Goal: Task Accomplishment & Management: Use online tool/utility

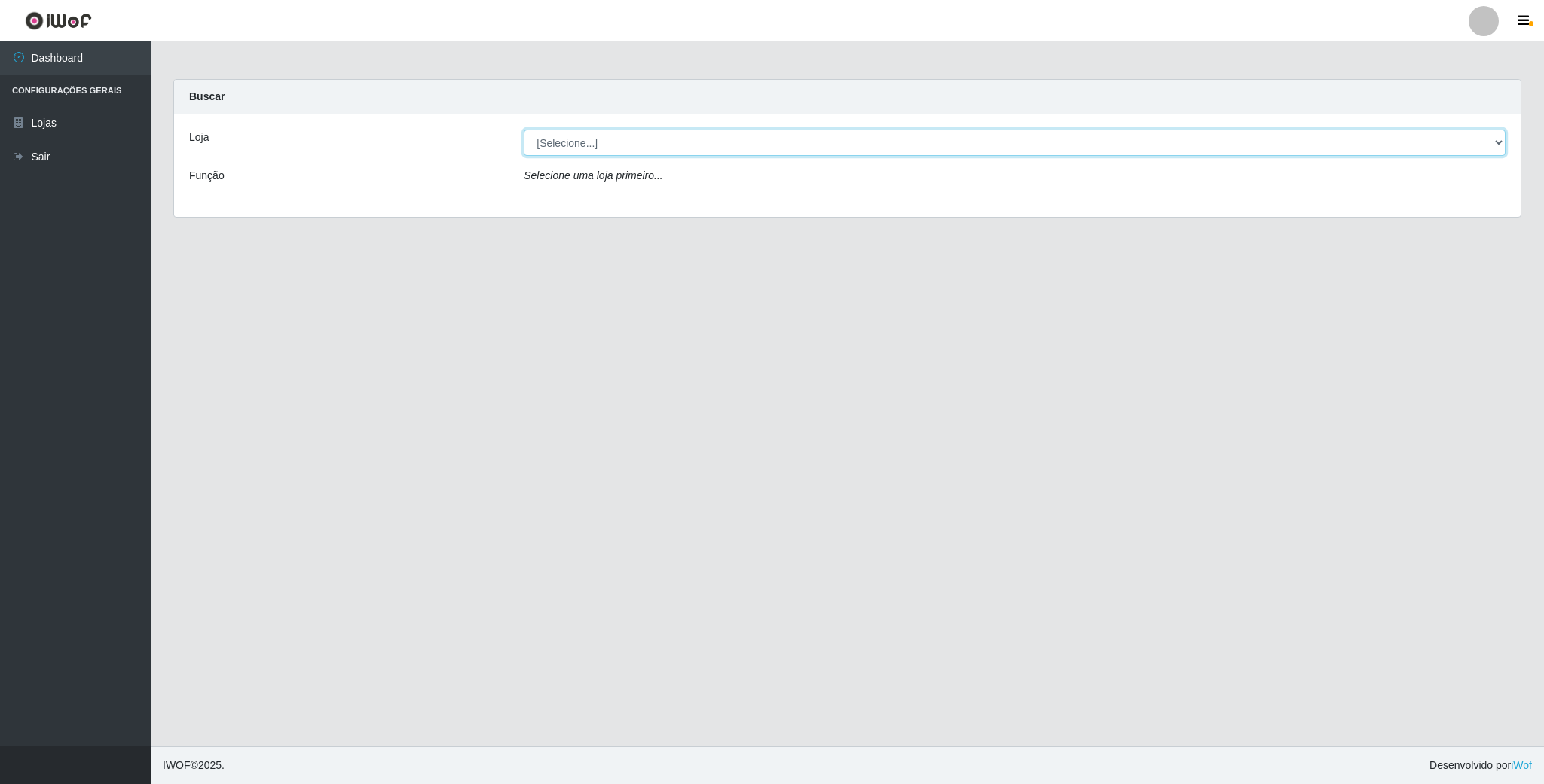
click at [1464, 138] on select "[Selecione...] SuperFácil Atacado - Emaús" at bounding box center [1015, 143] width 982 height 26
select select "407"
click at [524, 130] on select "[Selecione...] SuperFácil Atacado - Emaús" at bounding box center [1015, 143] width 982 height 26
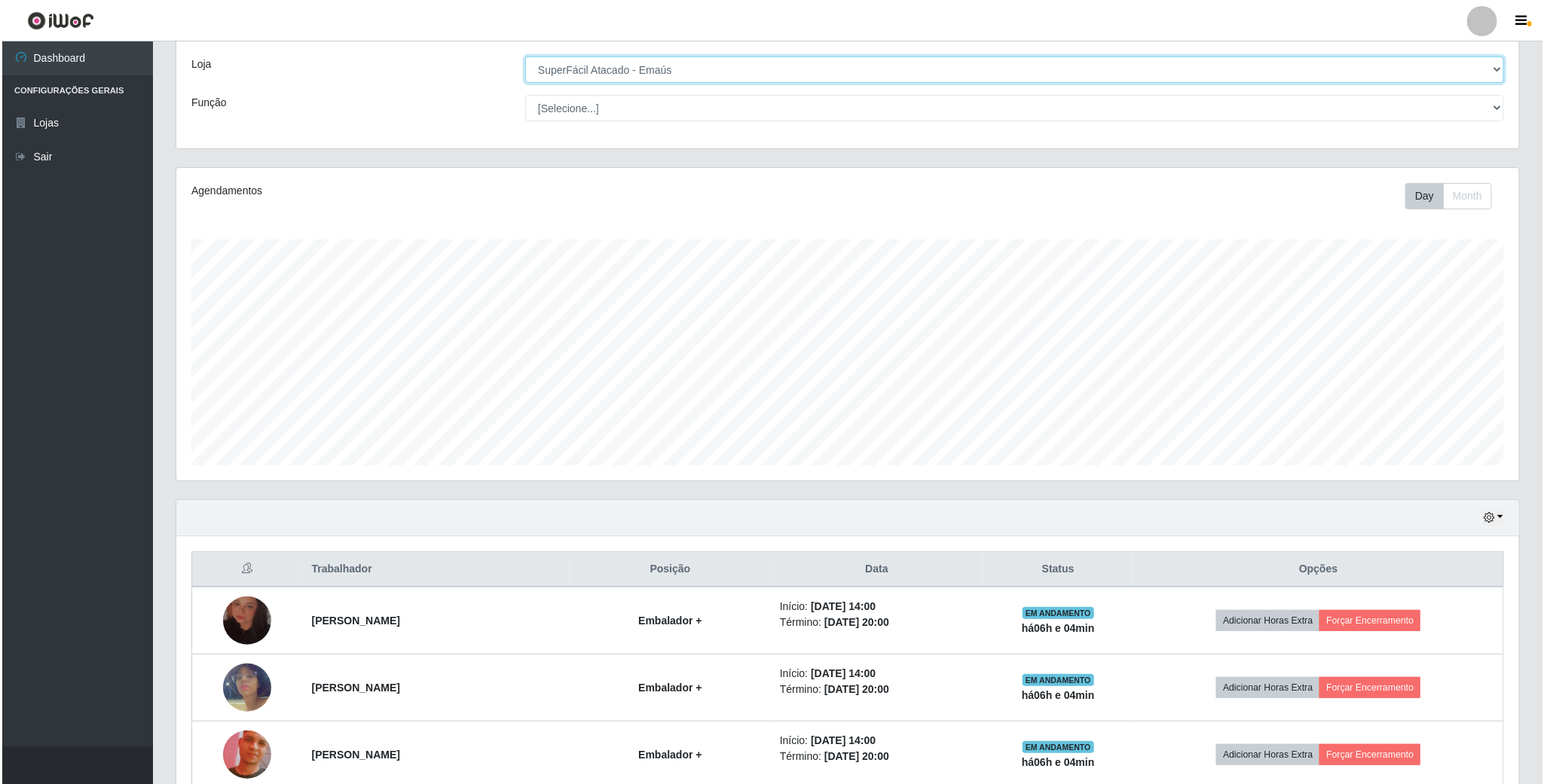
scroll to position [226, 0]
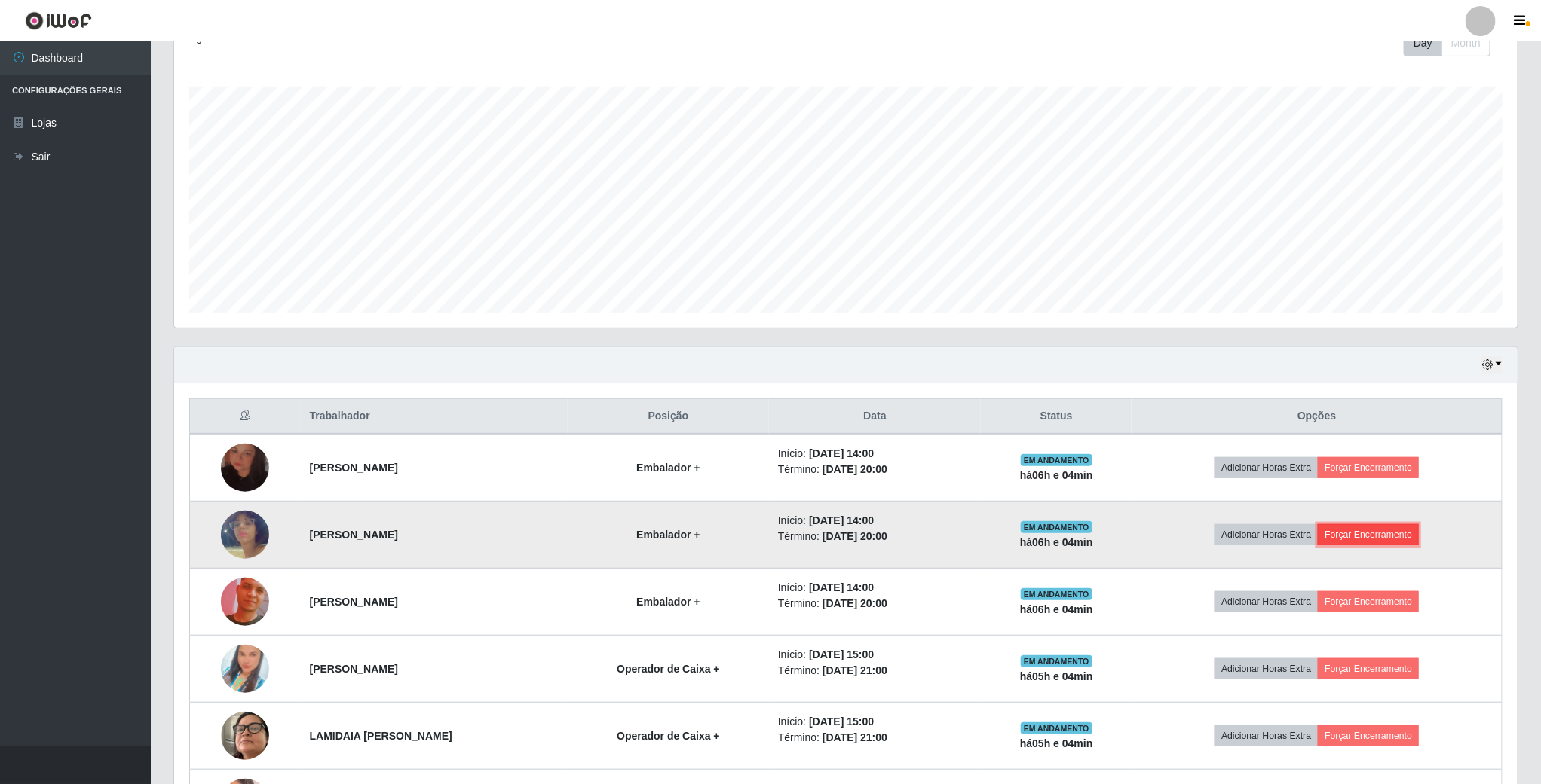
click at [1387, 542] on button "Forçar Encerramento" at bounding box center [1368, 535] width 101 height 21
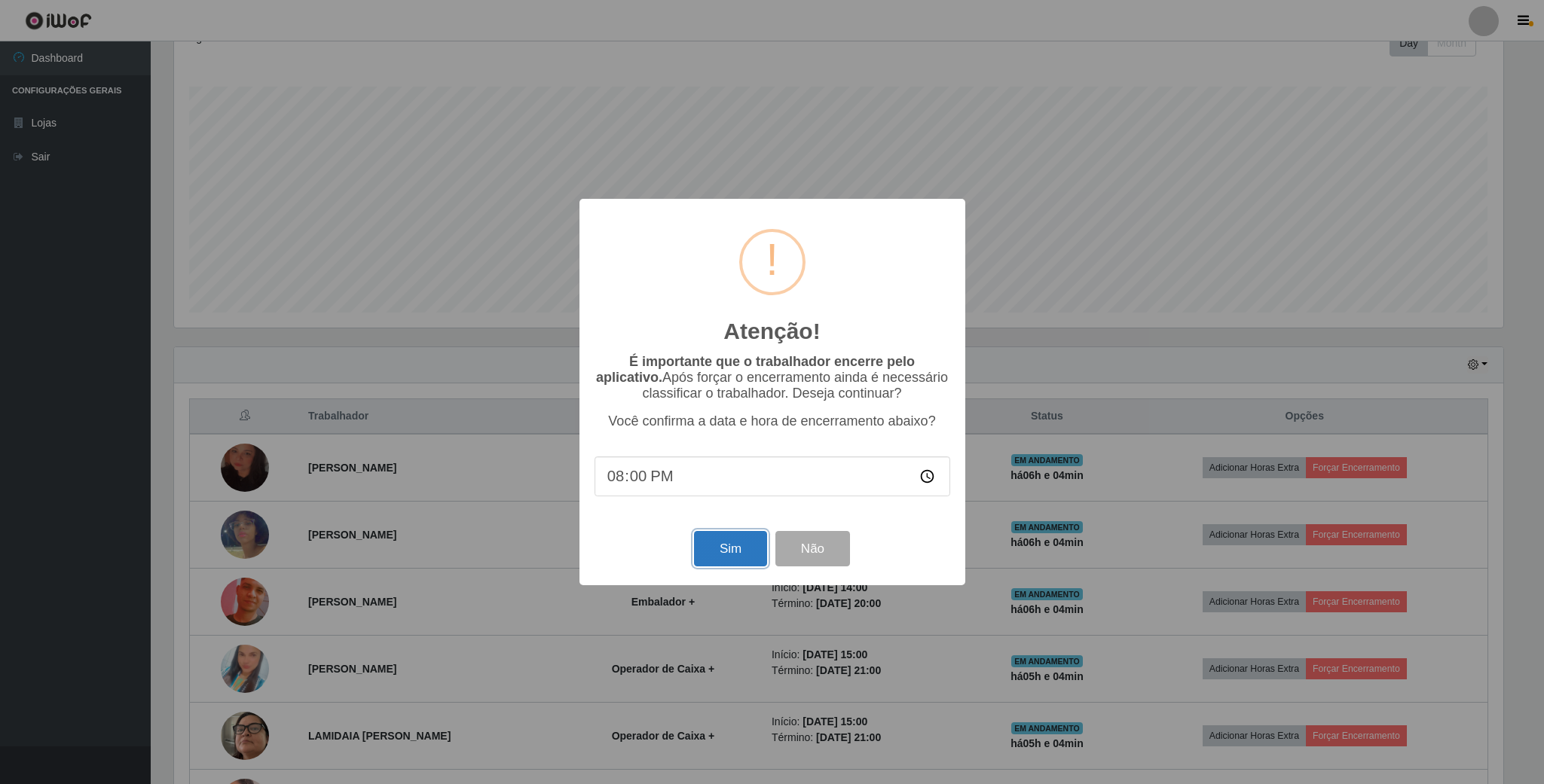
click at [735, 554] on button "Sim" at bounding box center [730, 549] width 73 height 35
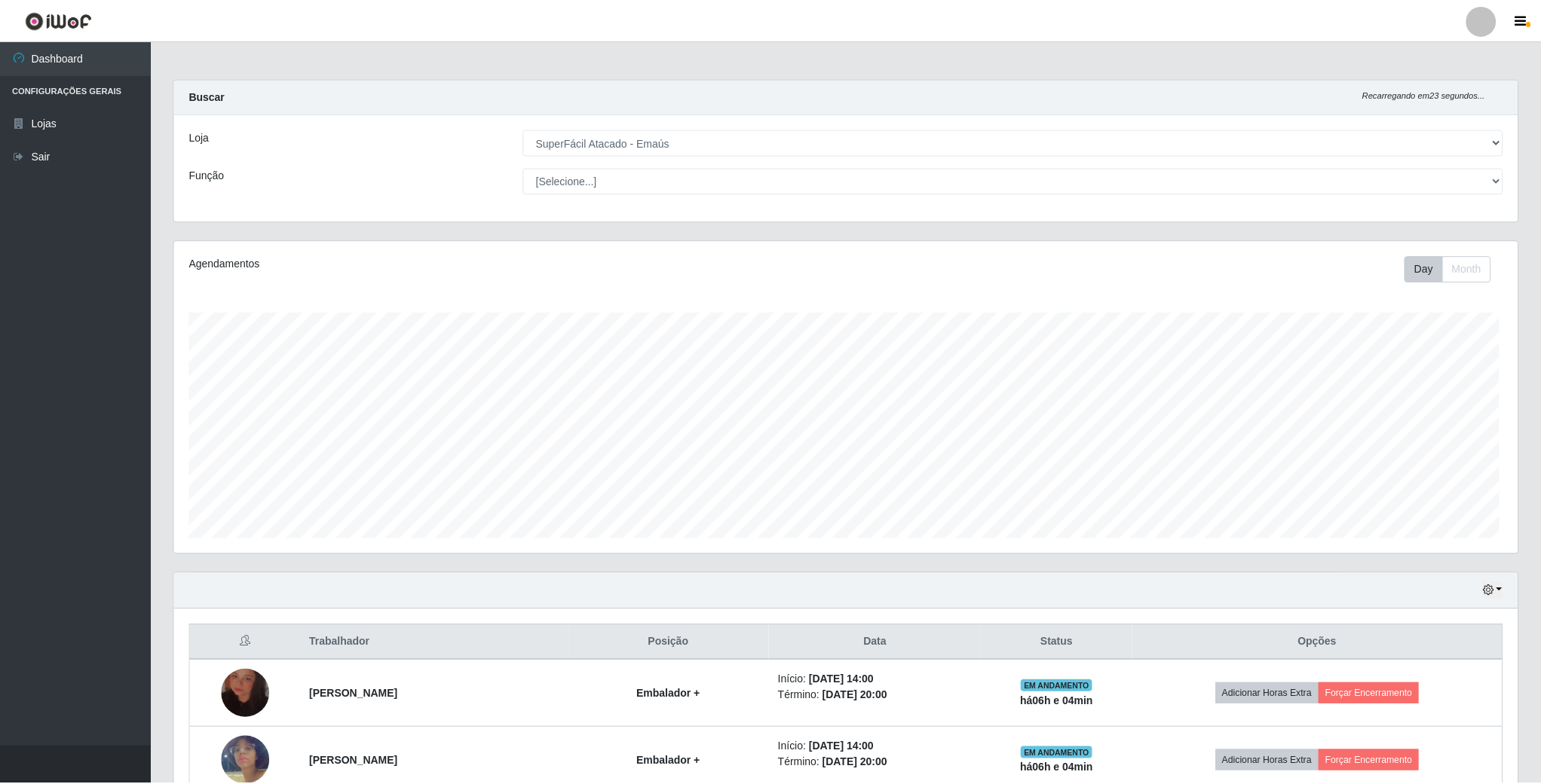
scroll to position [314, 1346]
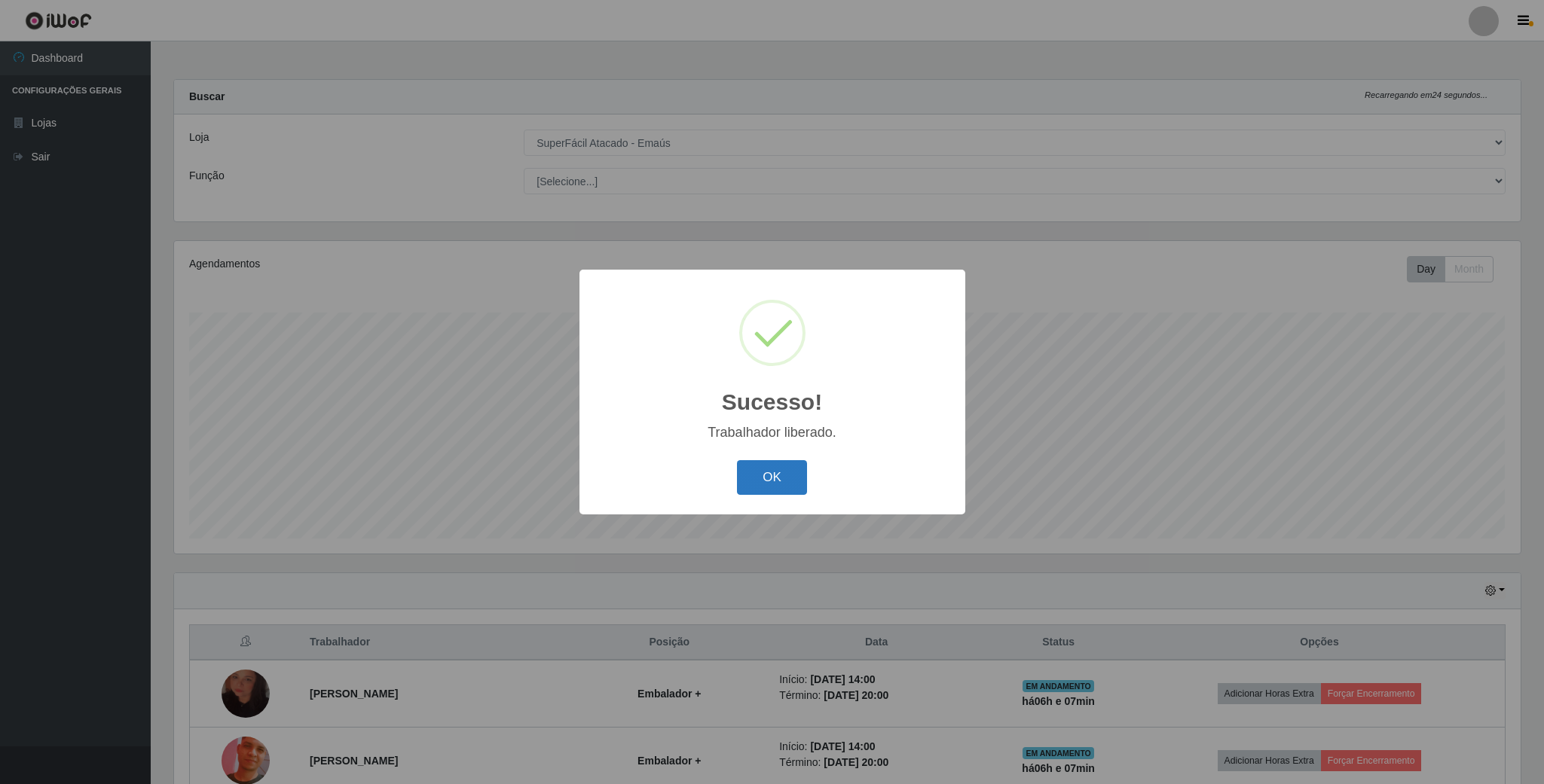
click at [788, 462] on button "OK" at bounding box center [772, 478] width 70 height 35
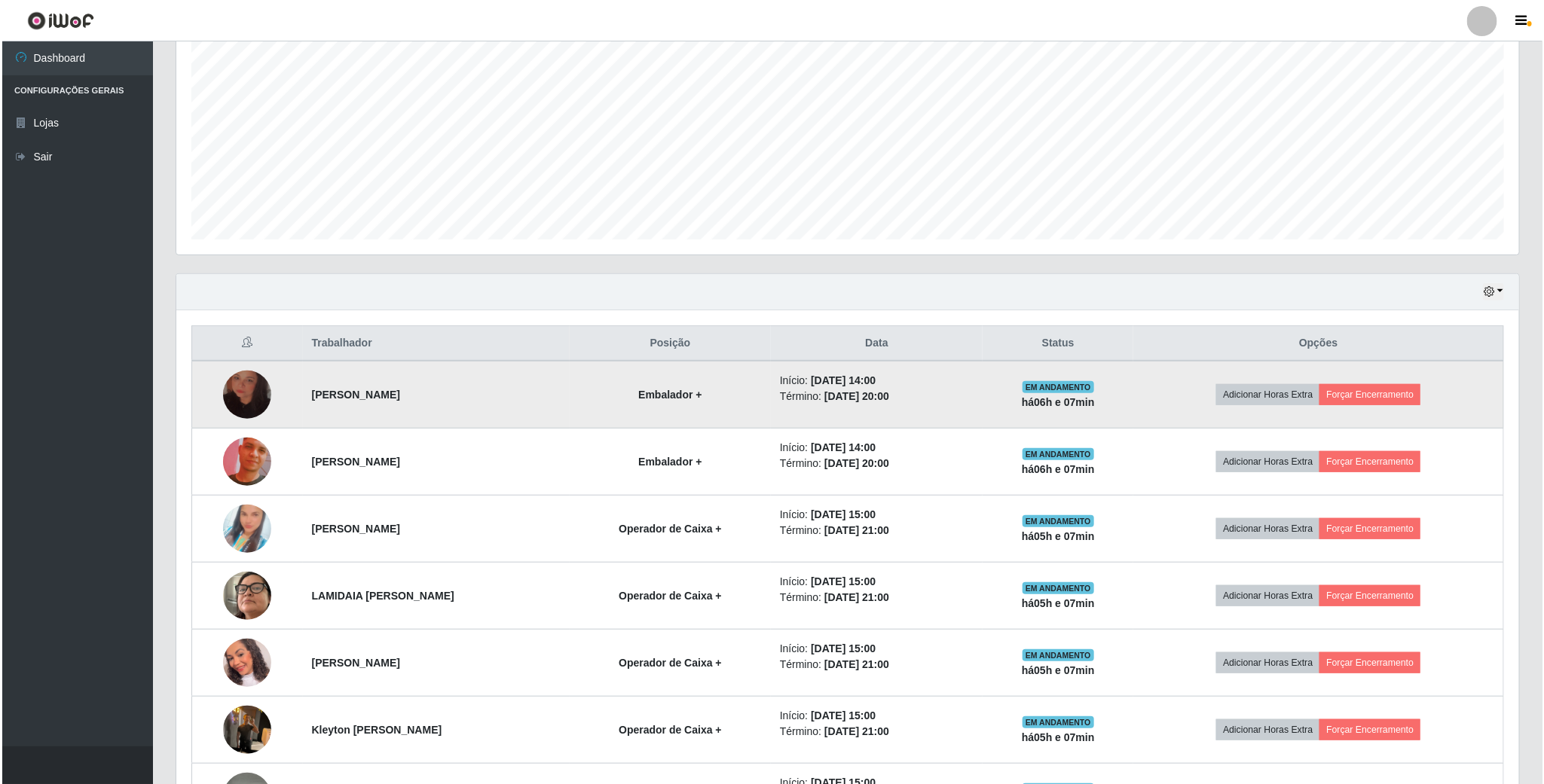
scroll to position [339, 0]
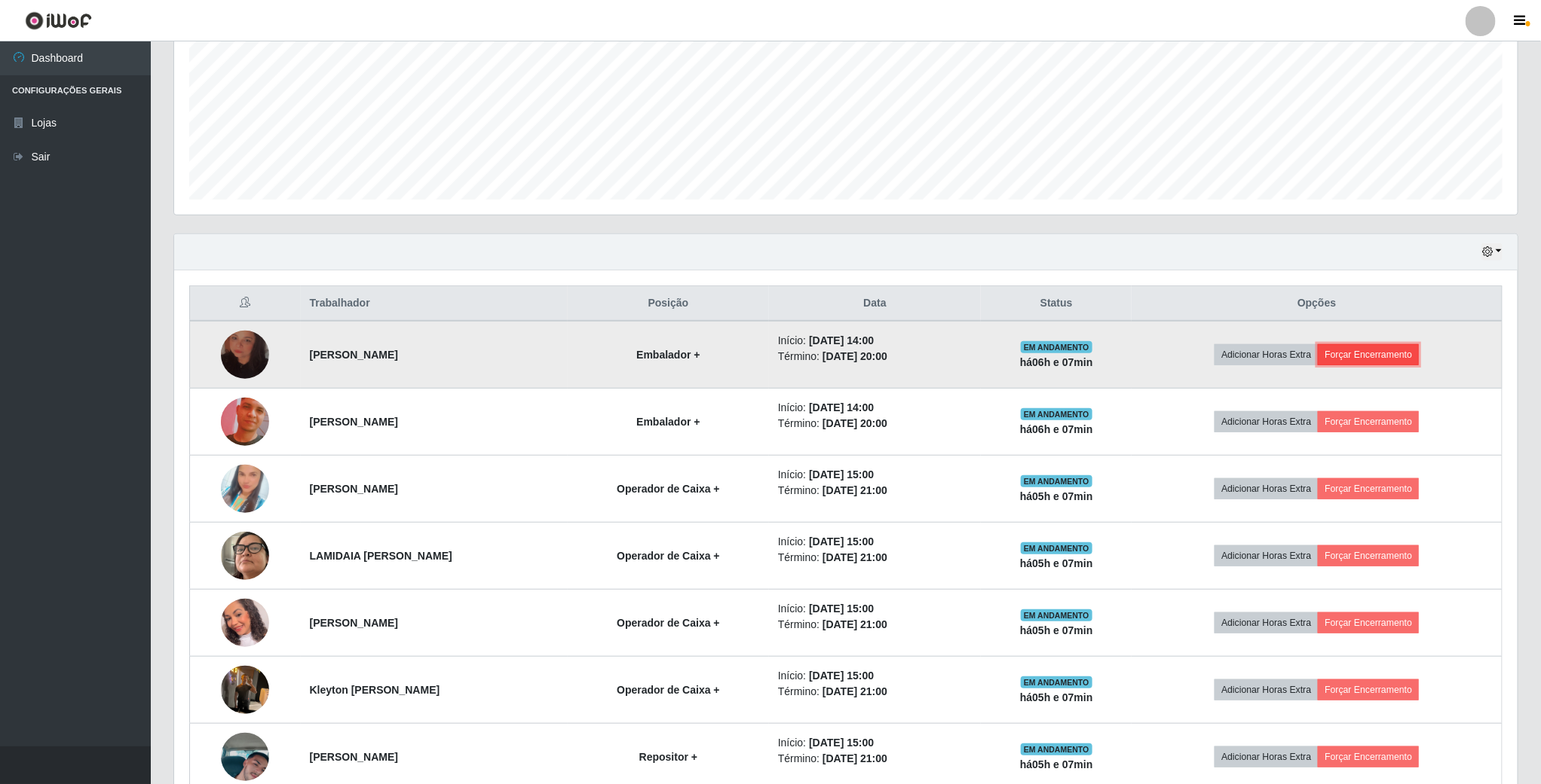
click at [1375, 359] on button "Forçar Encerramento" at bounding box center [1368, 355] width 101 height 21
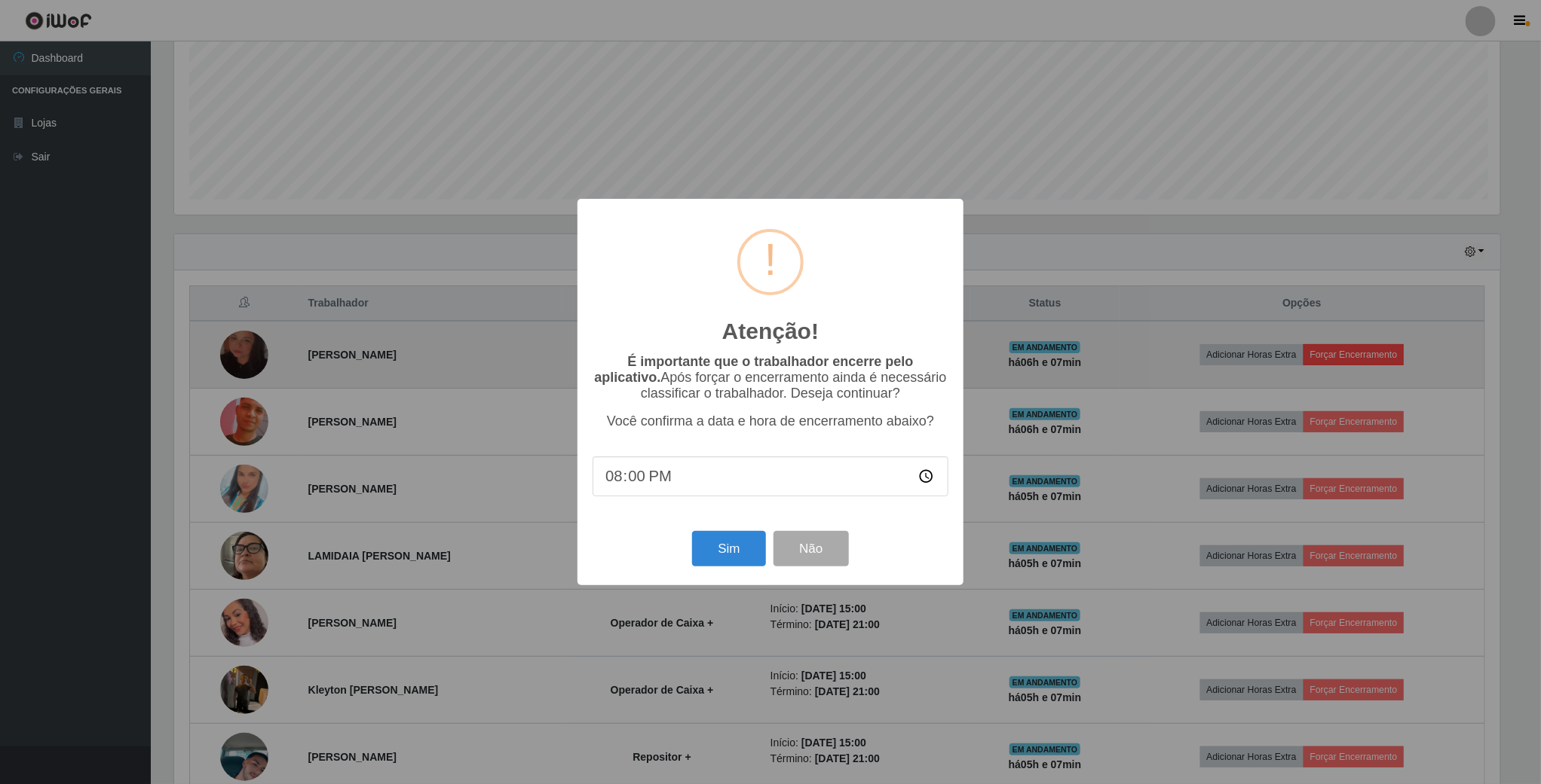
scroll to position [314, 1330]
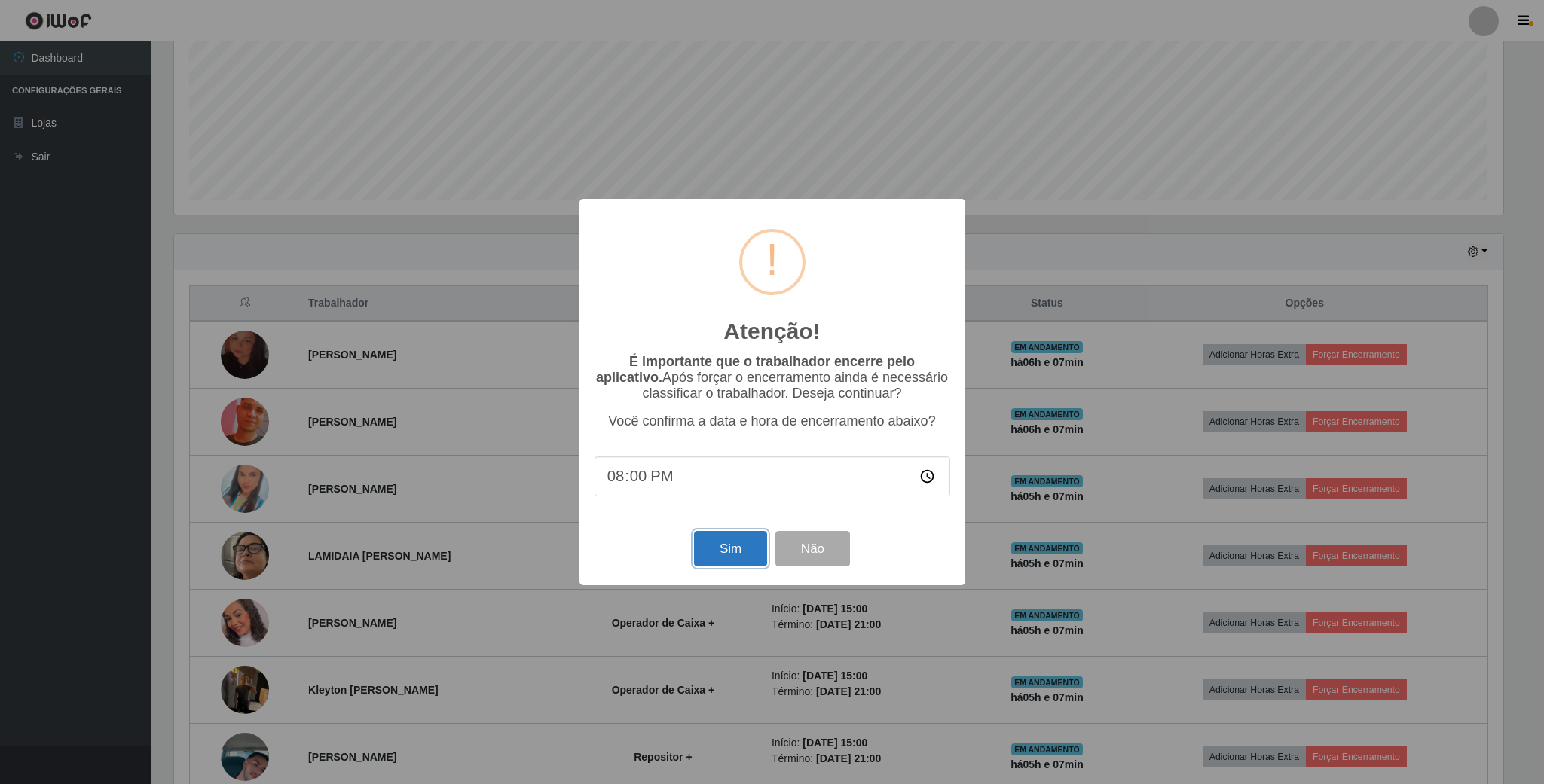
click at [713, 542] on button "Sim" at bounding box center [730, 549] width 73 height 35
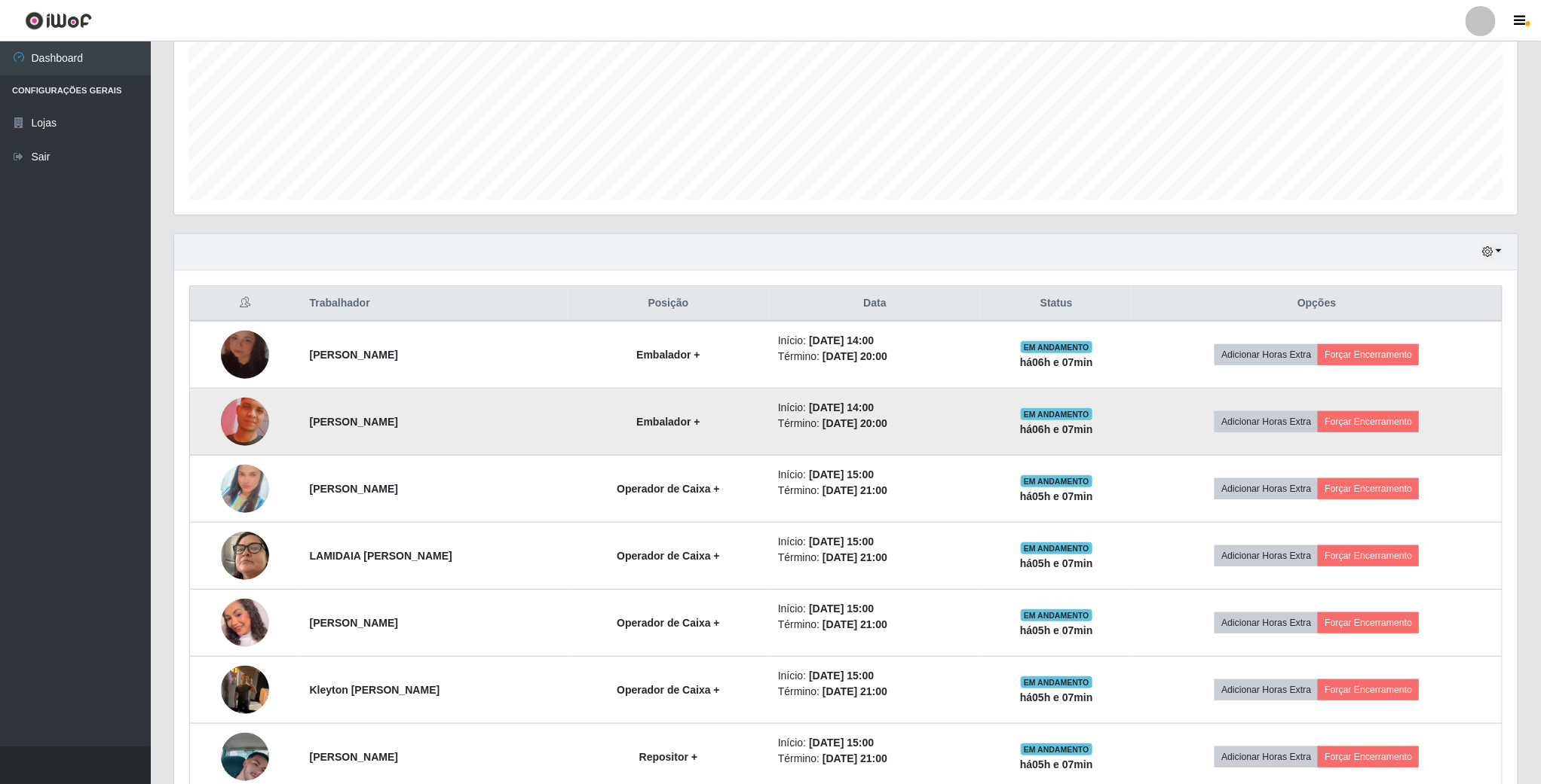
scroll to position [314, 1346]
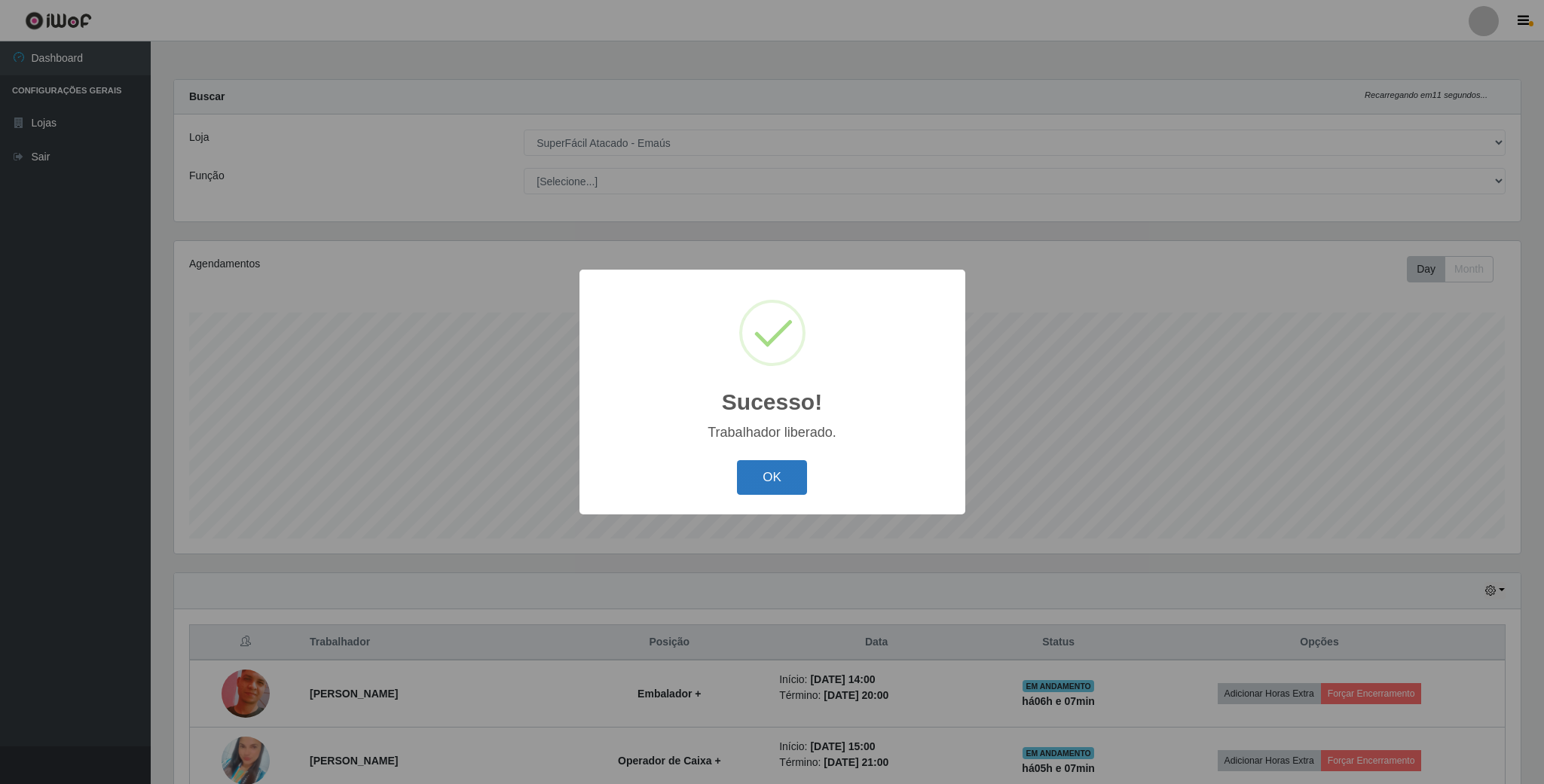
click at [771, 467] on button "OK" at bounding box center [772, 478] width 70 height 35
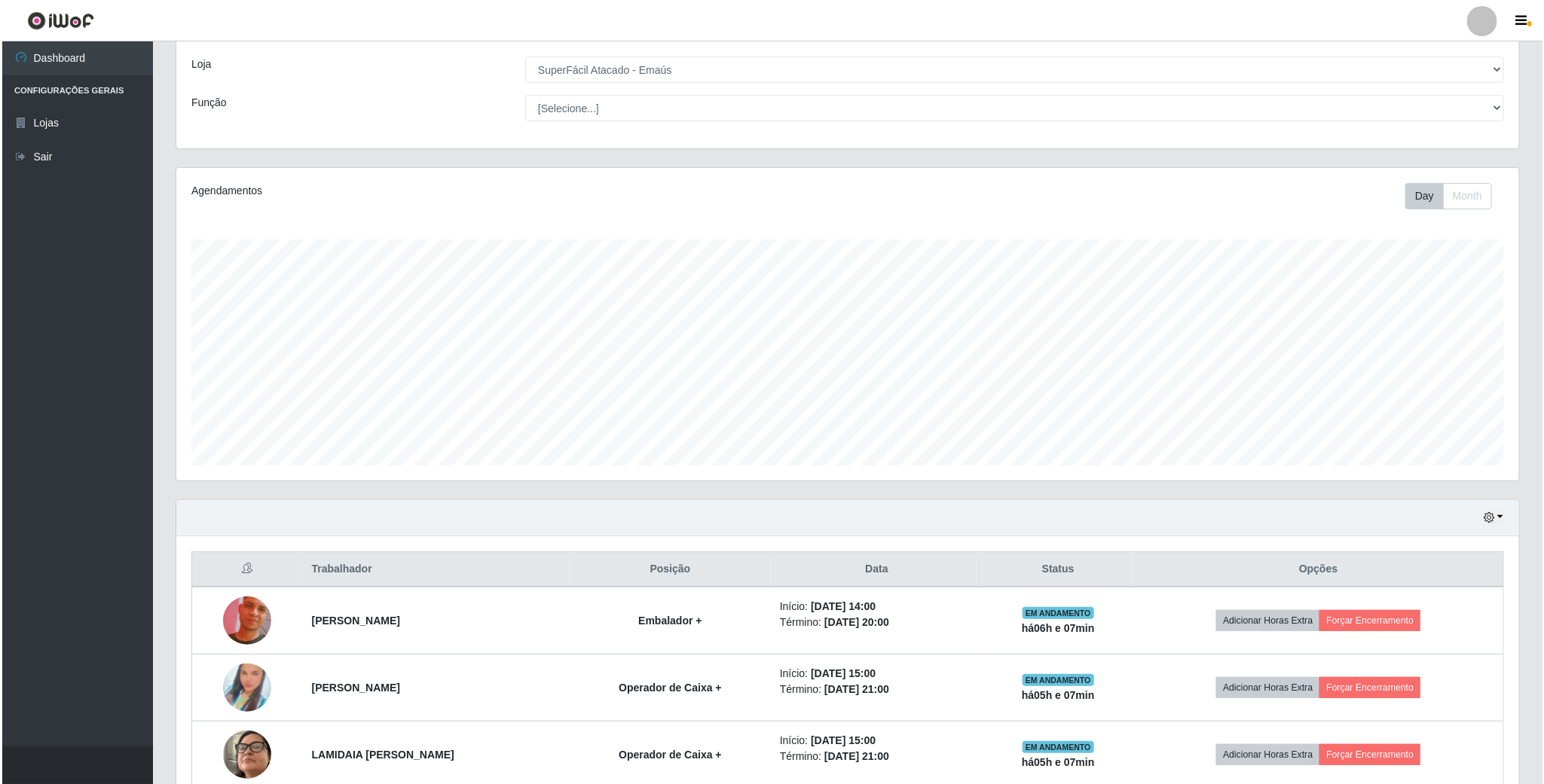
scroll to position [113, 0]
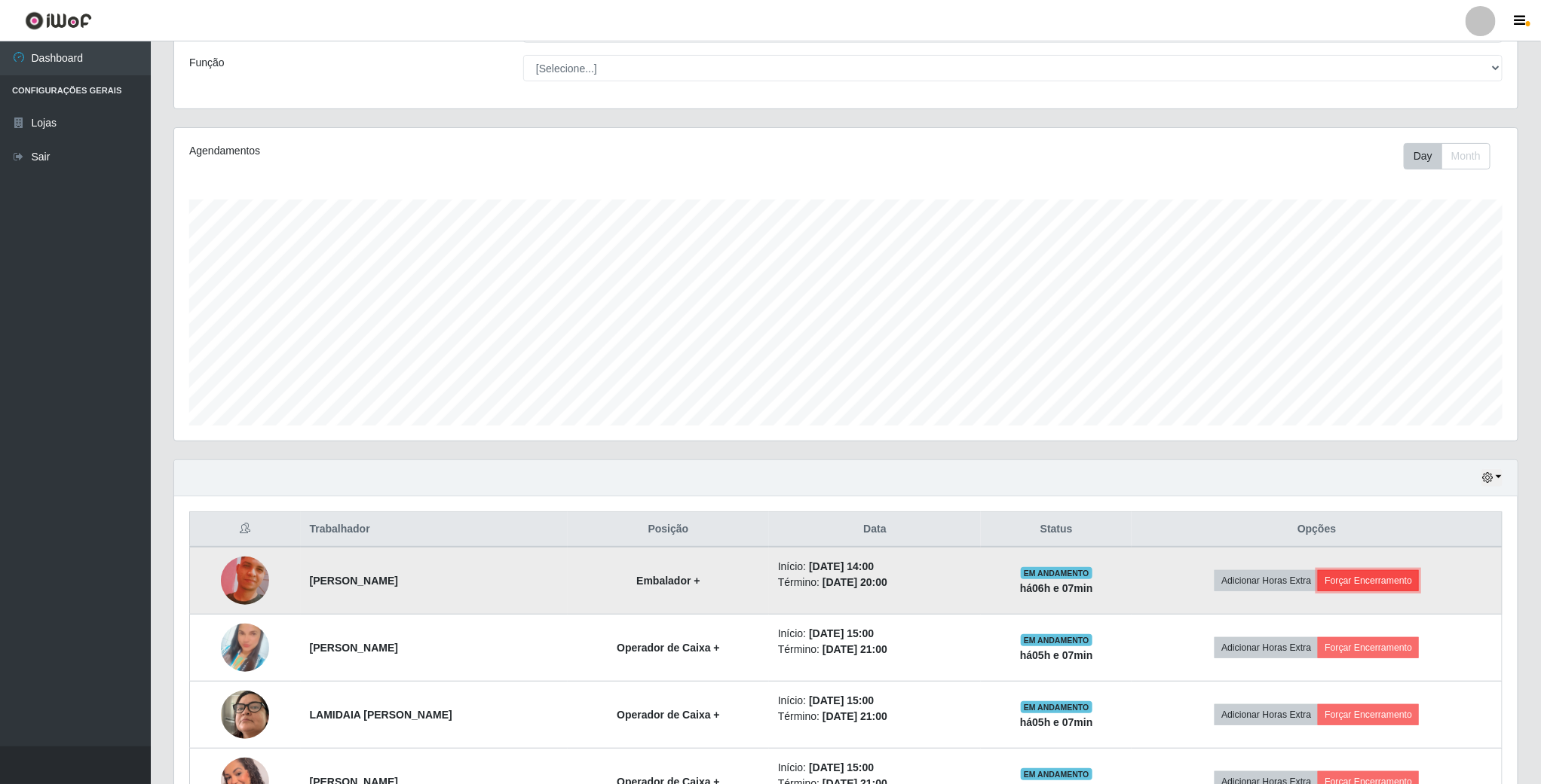
click at [1368, 581] on button "Forçar Encerramento" at bounding box center [1368, 580] width 101 height 21
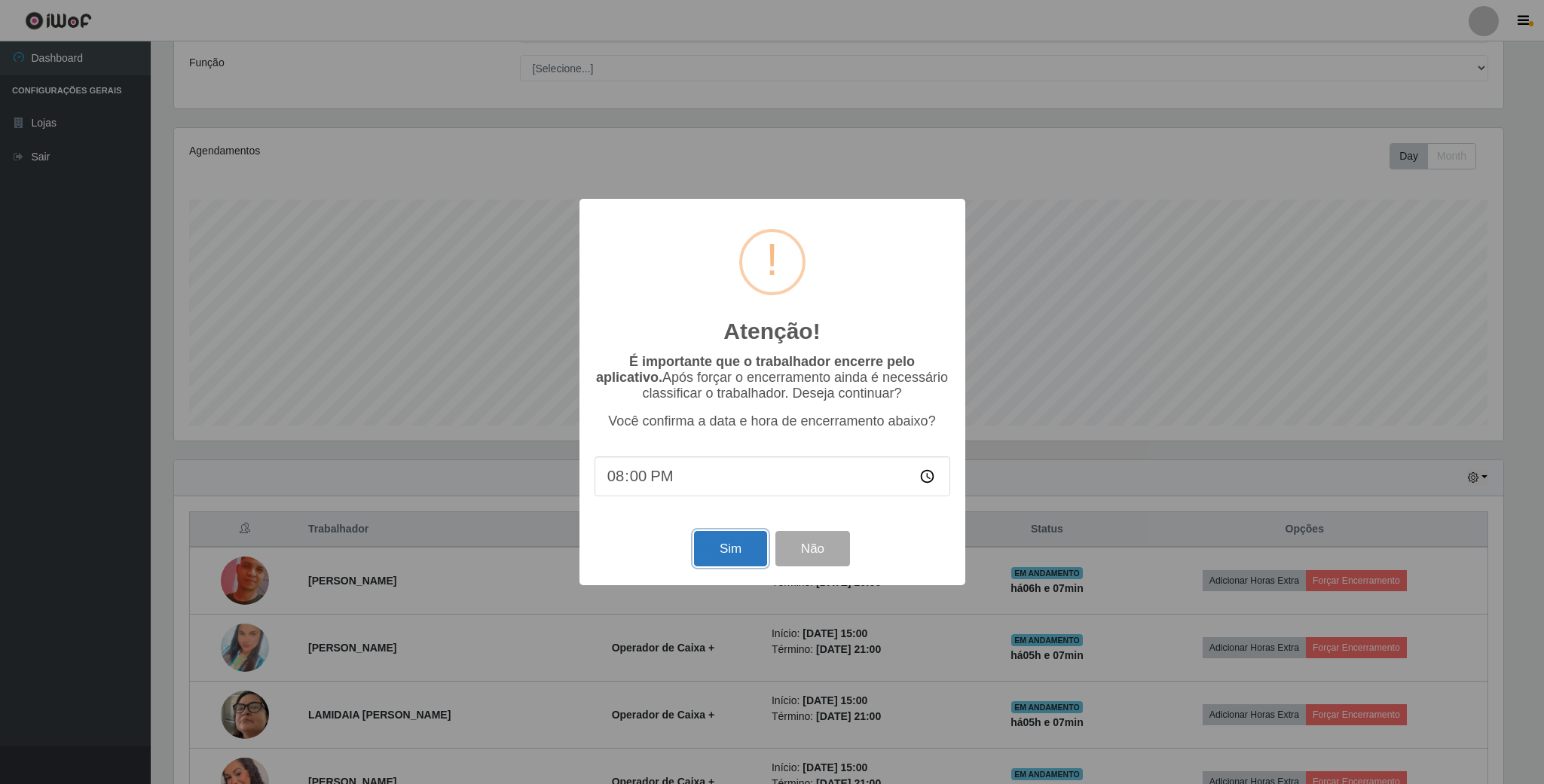
click at [712, 550] on button "Sim" at bounding box center [730, 549] width 73 height 35
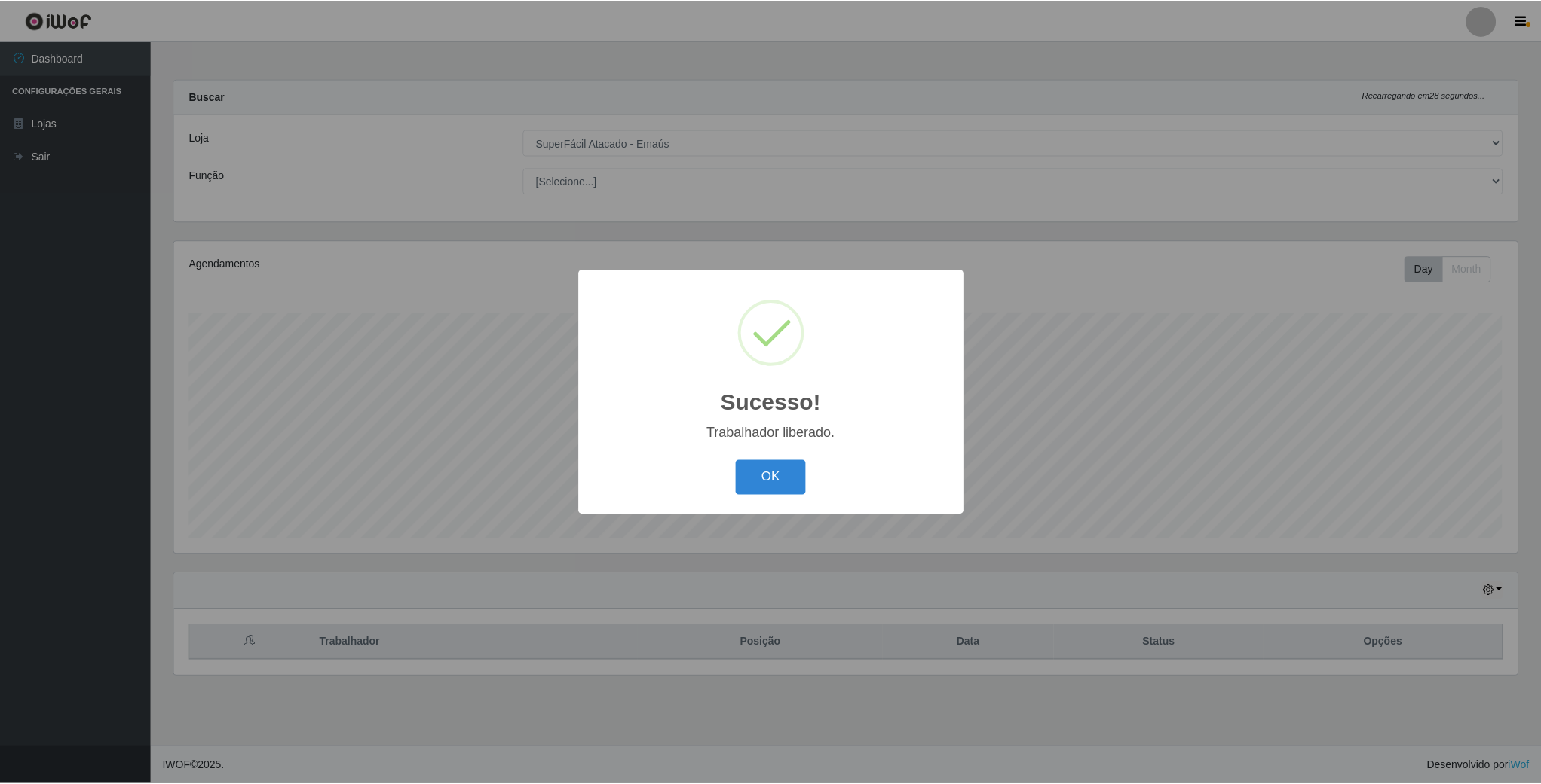
scroll to position [314, 1346]
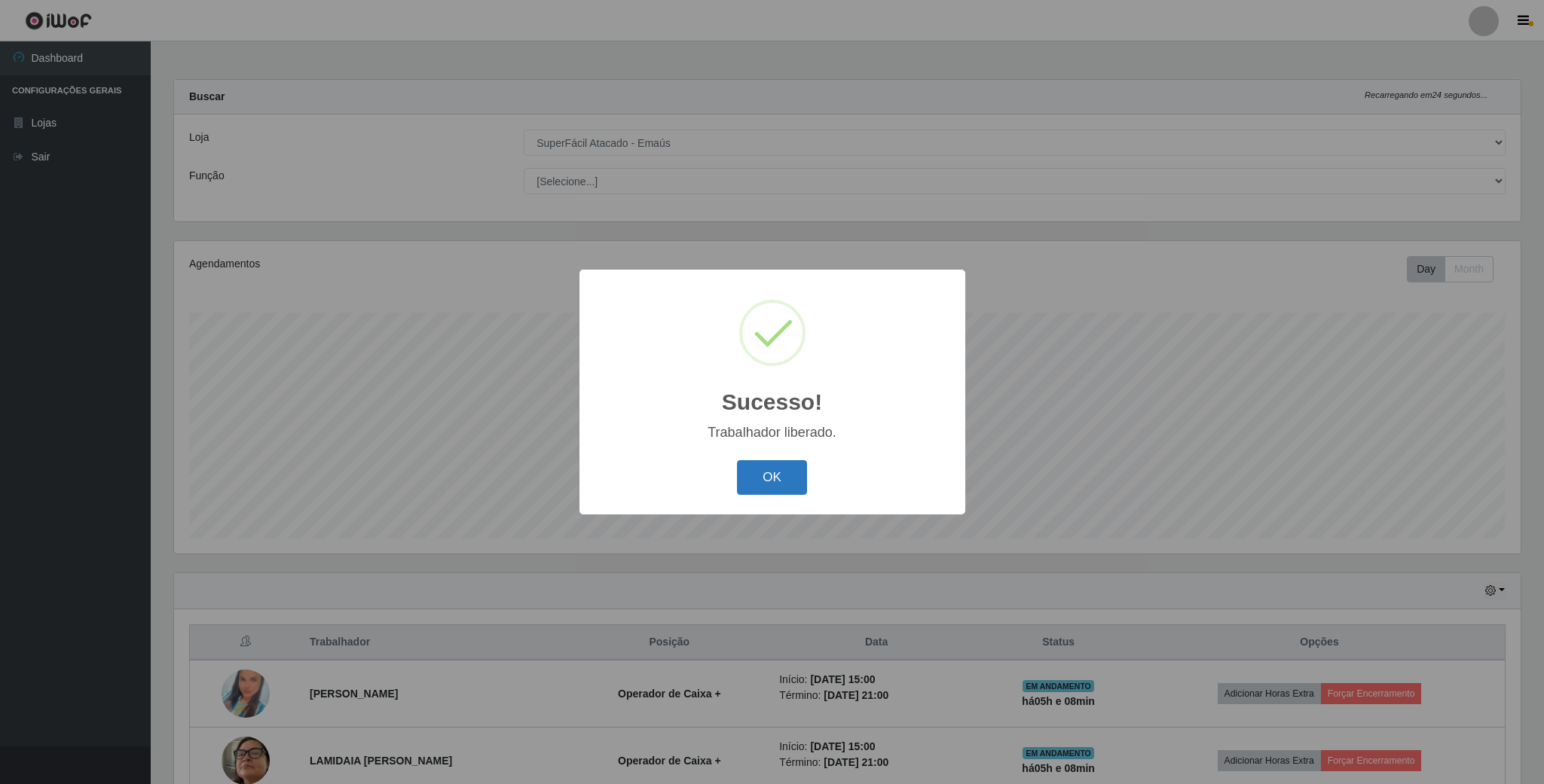
click at [758, 479] on button "OK" at bounding box center [772, 478] width 70 height 35
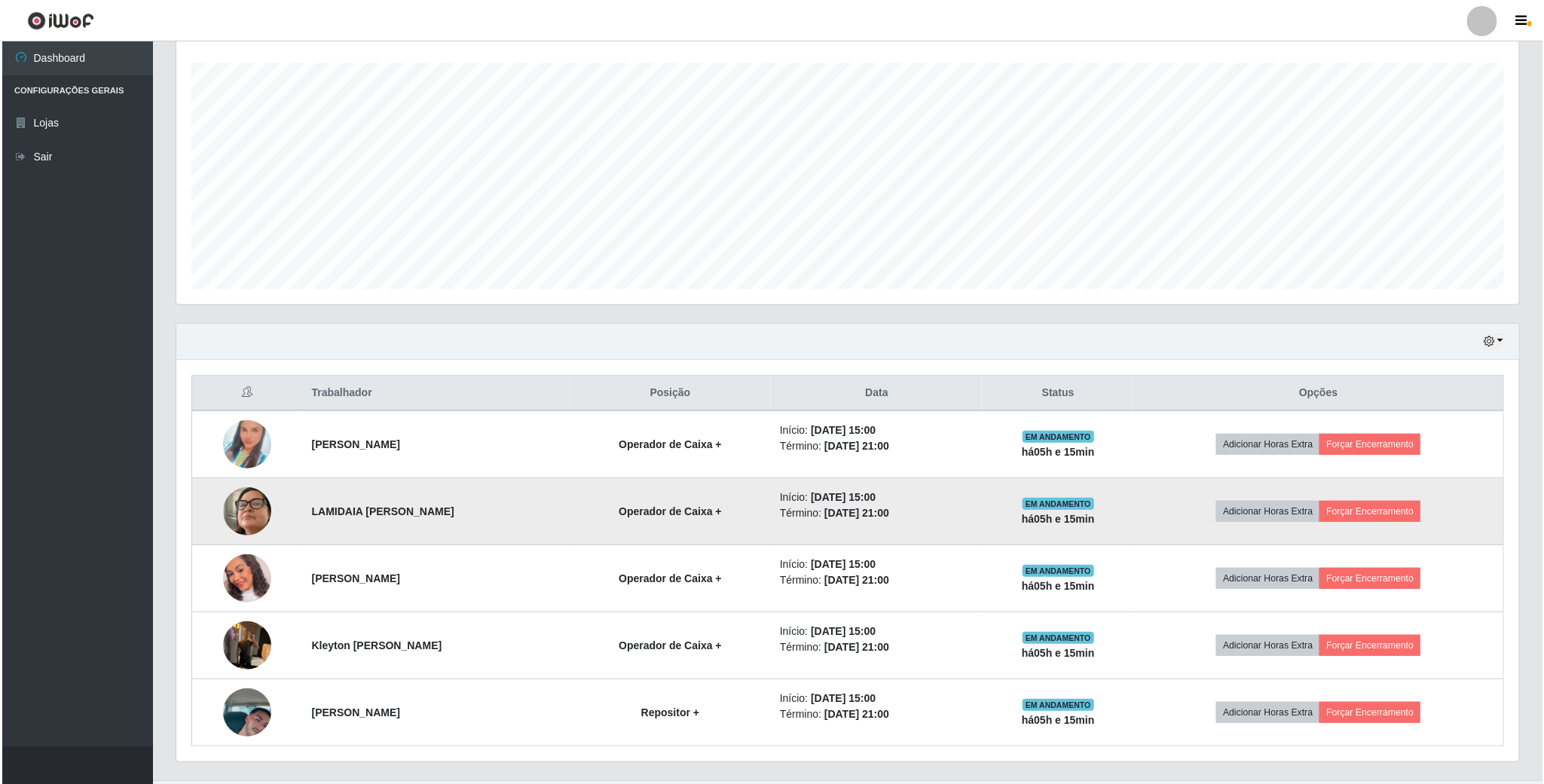
scroll to position [290, 0]
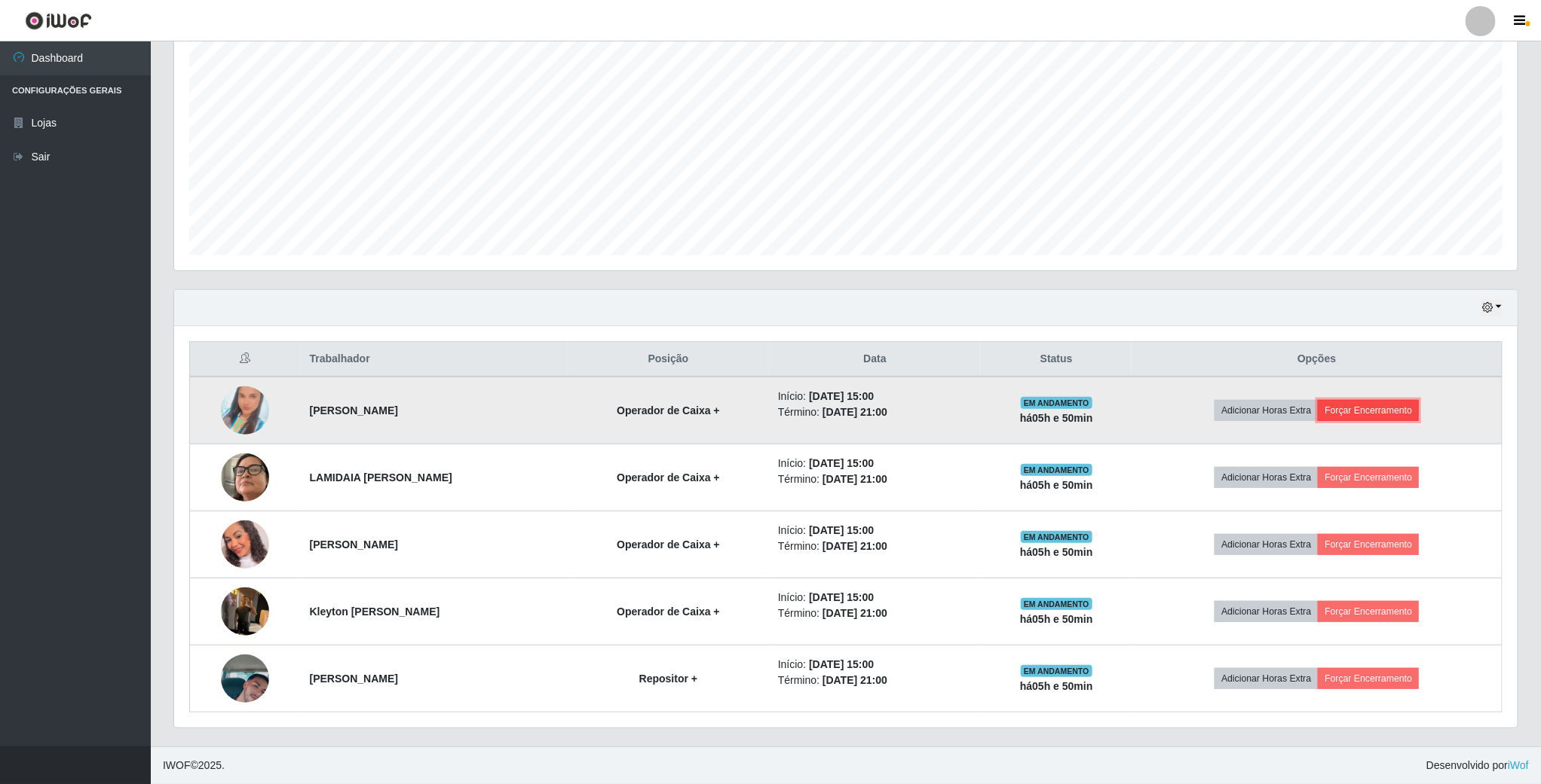
click at [1408, 407] on button "Forçar Encerramento" at bounding box center [1368, 410] width 101 height 21
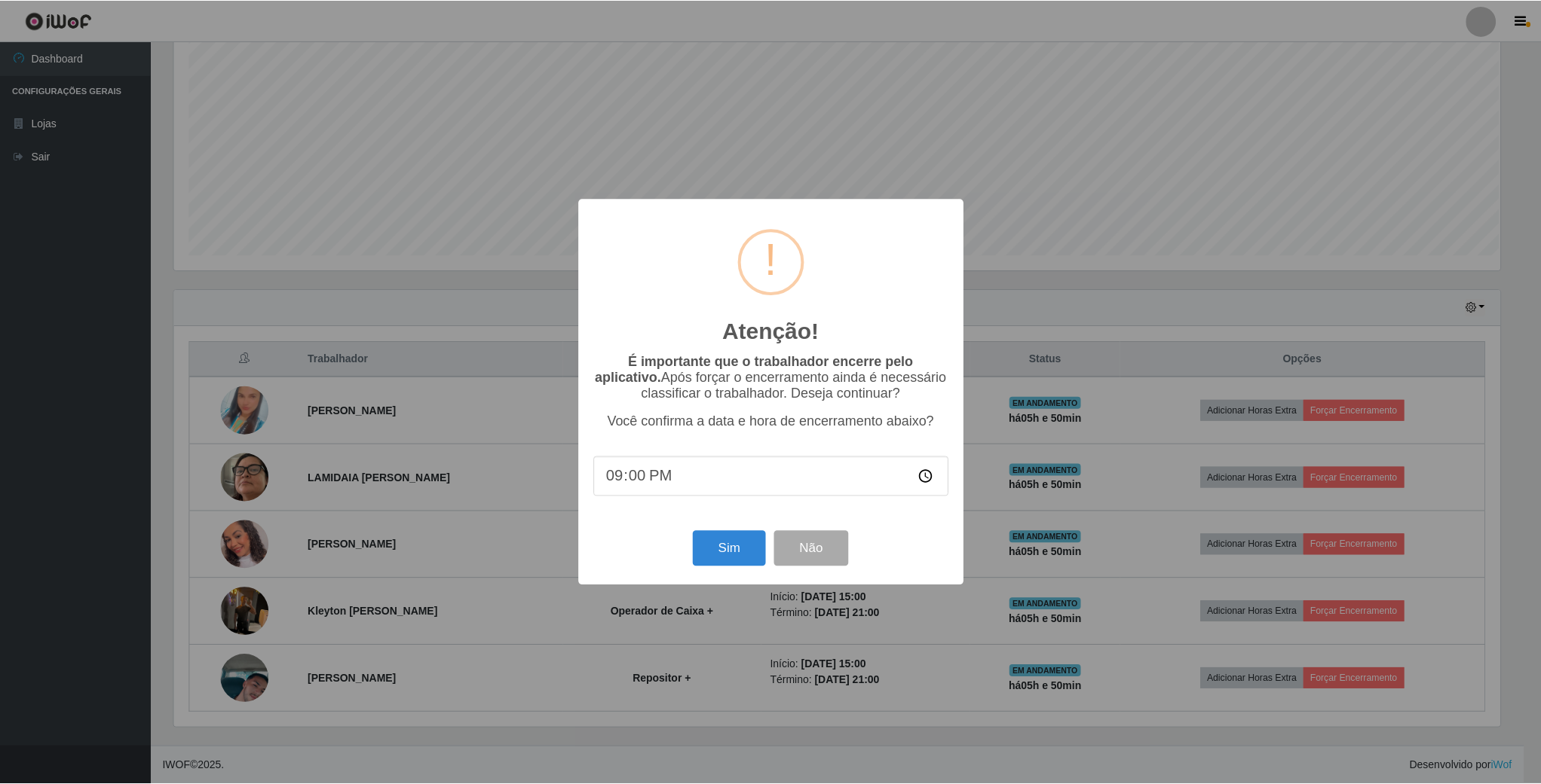
scroll to position [314, 1330]
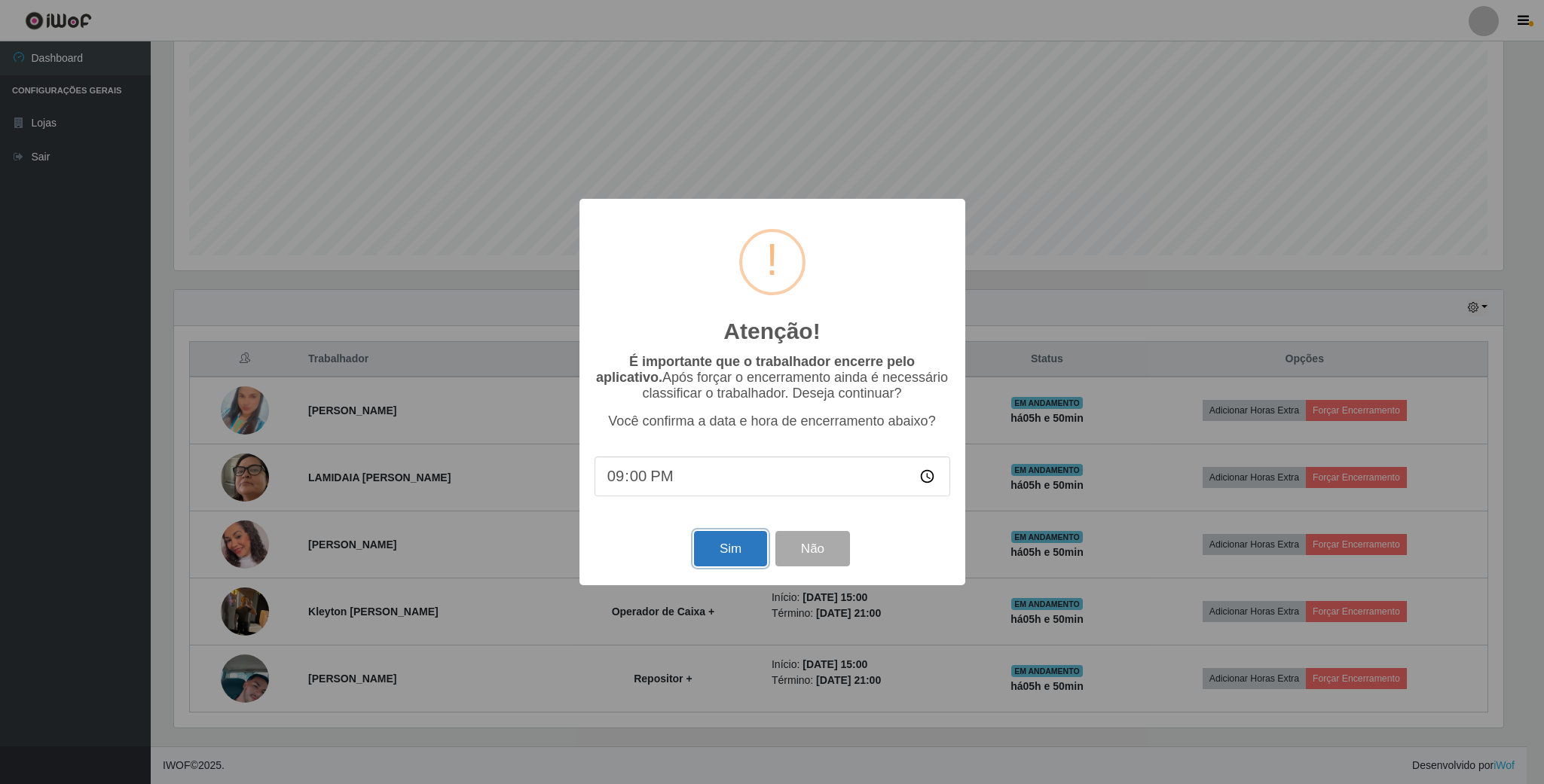
click at [716, 554] on button "Sim" at bounding box center [730, 549] width 73 height 35
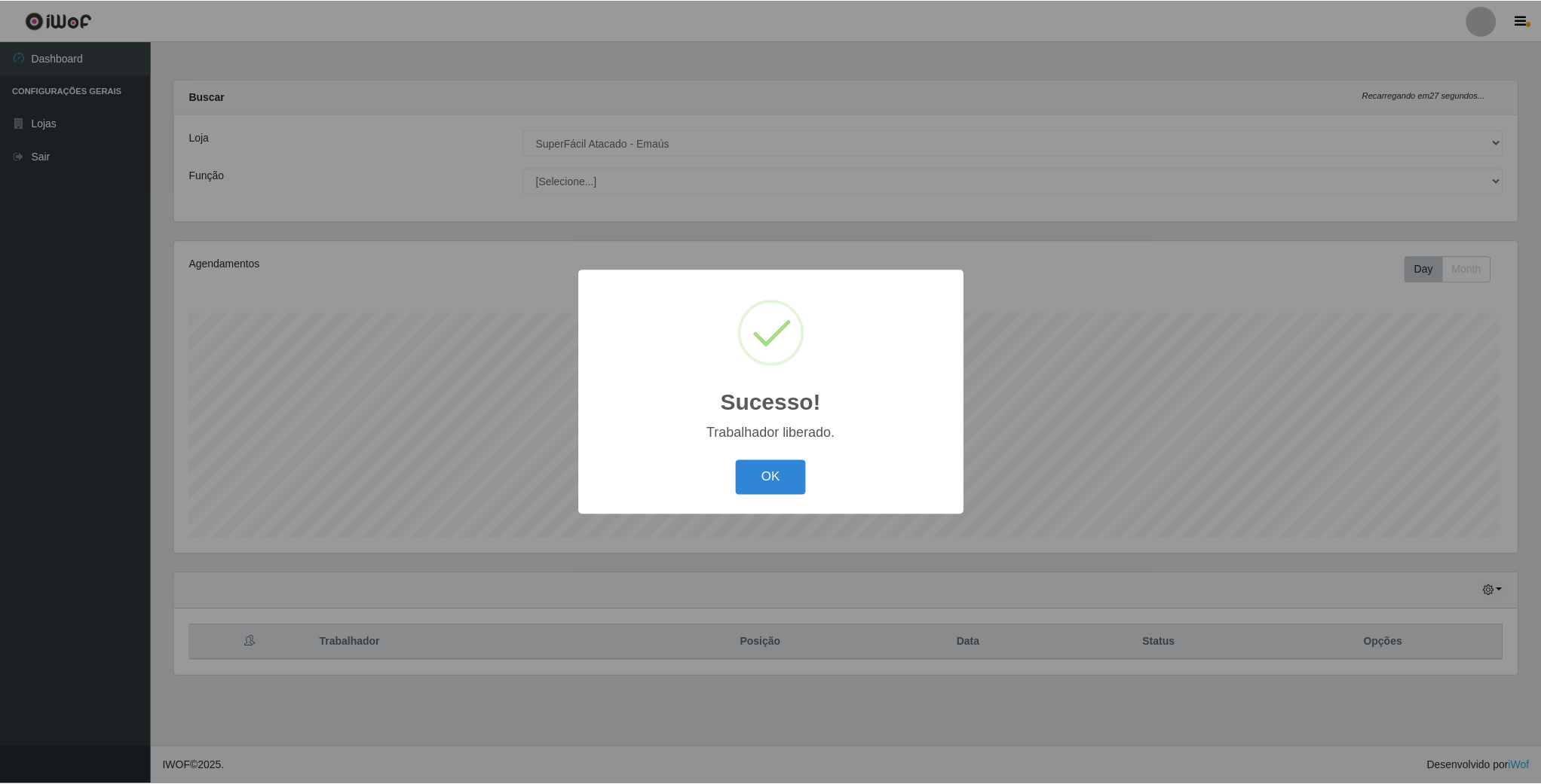
scroll to position [314, 1346]
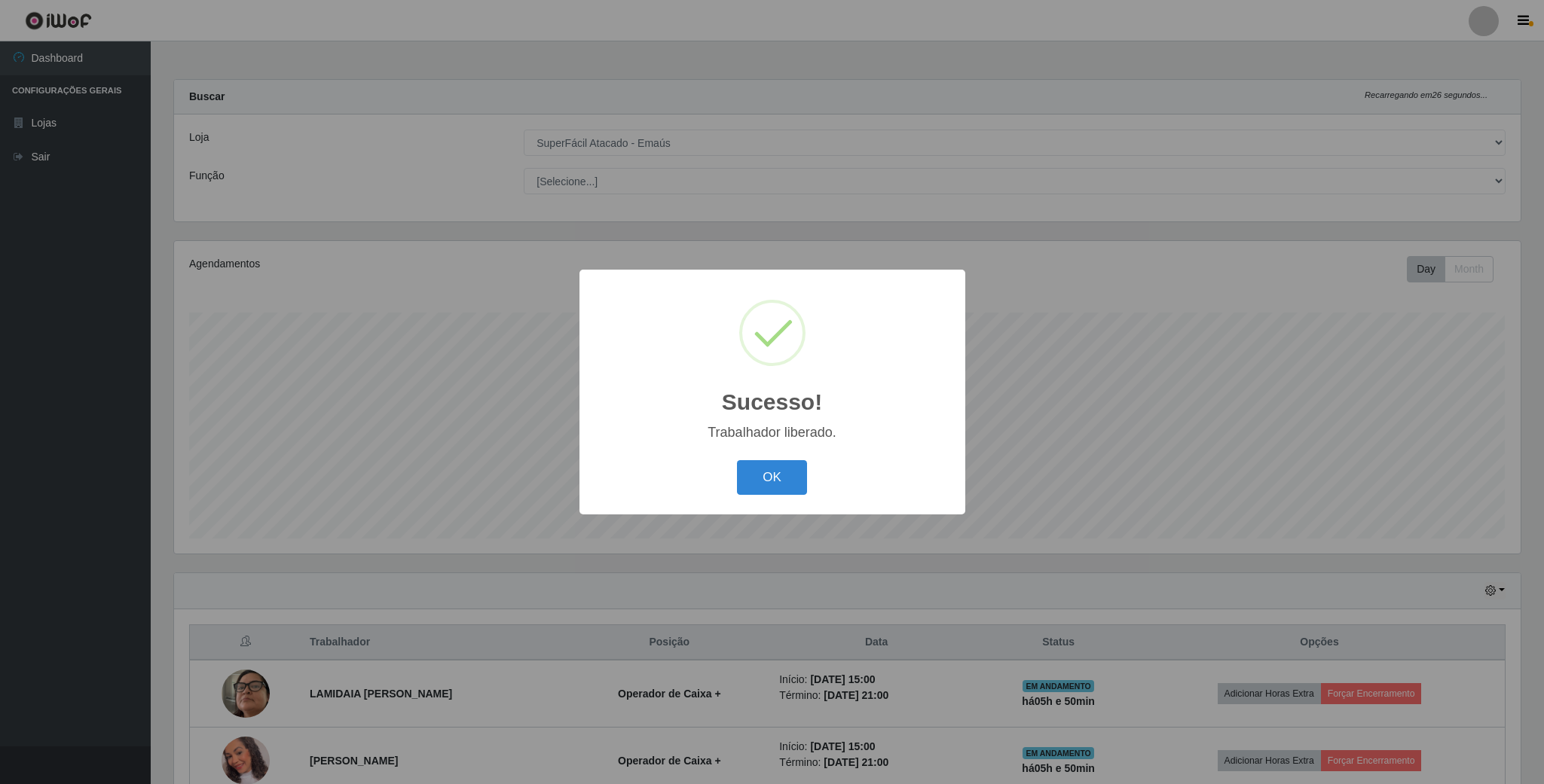
click at [779, 457] on div "OK Cancel" at bounding box center [772, 477] width 355 height 43
click at [784, 466] on button "OK" at bounding box center [772, 478] width 70 height 35
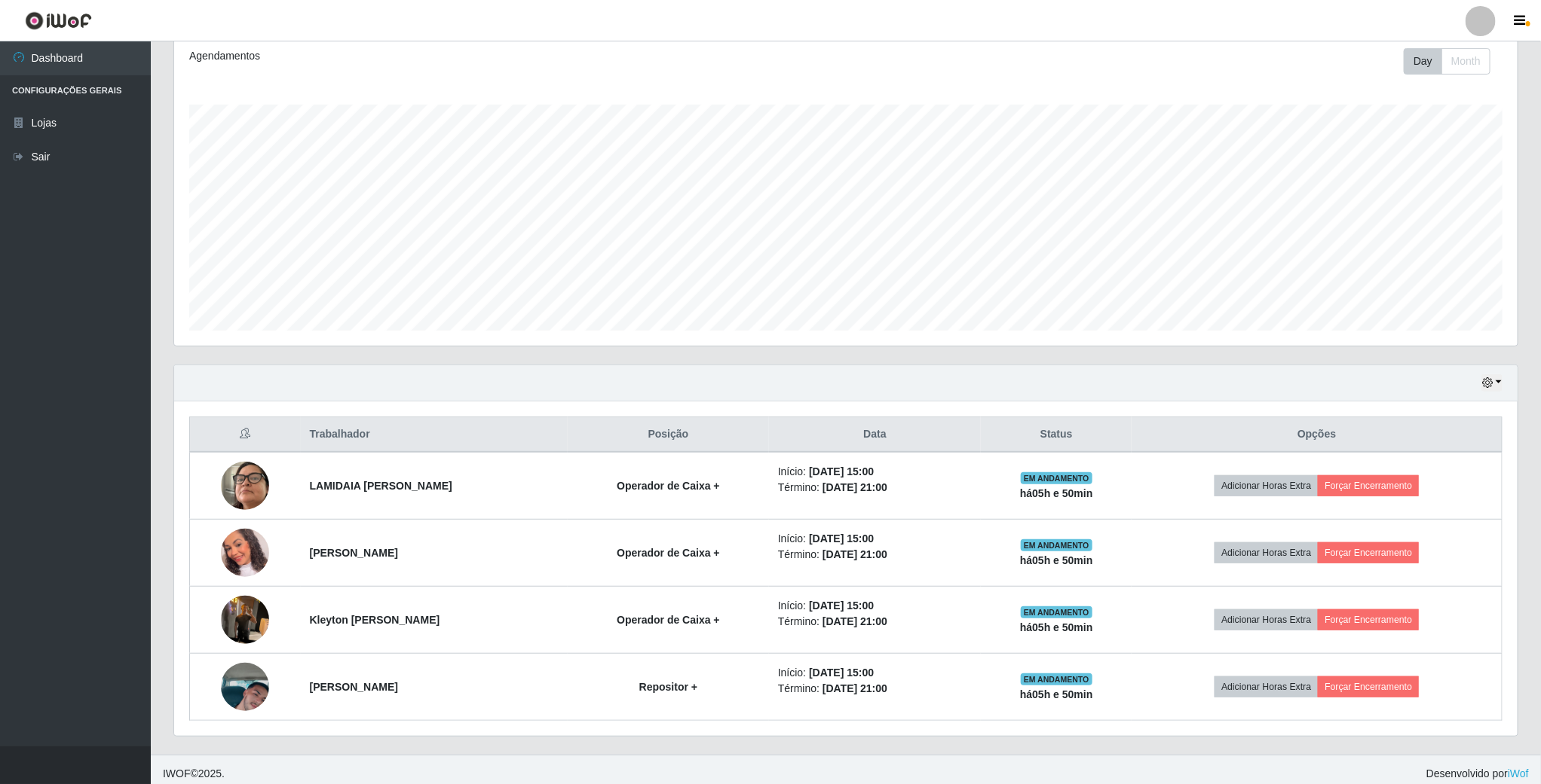
scroll to position [221, 0]
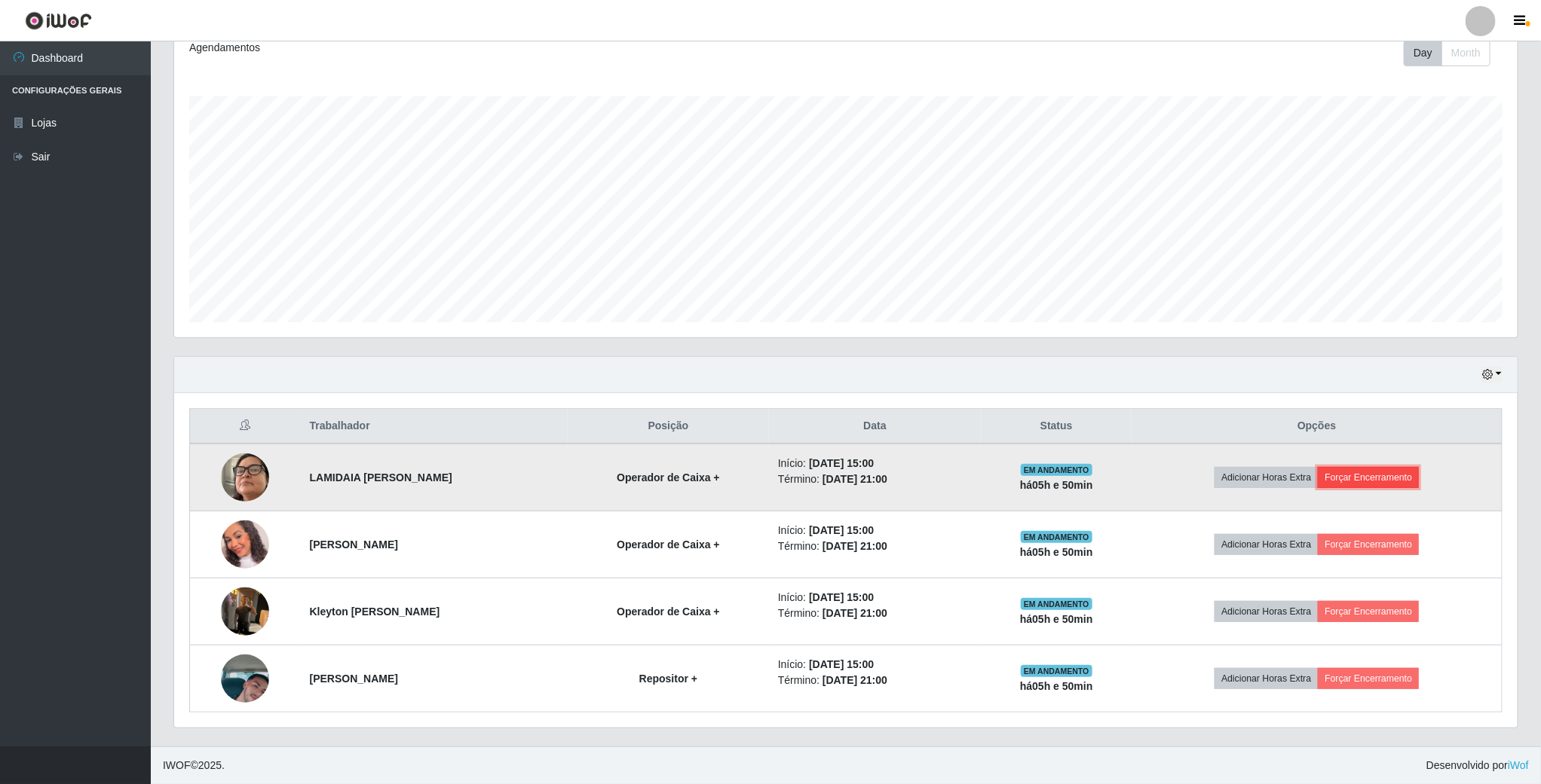
click at [1418, 470] on button "Forçar Encerramento" at bounding box center [1368, 478] width 101 height 21
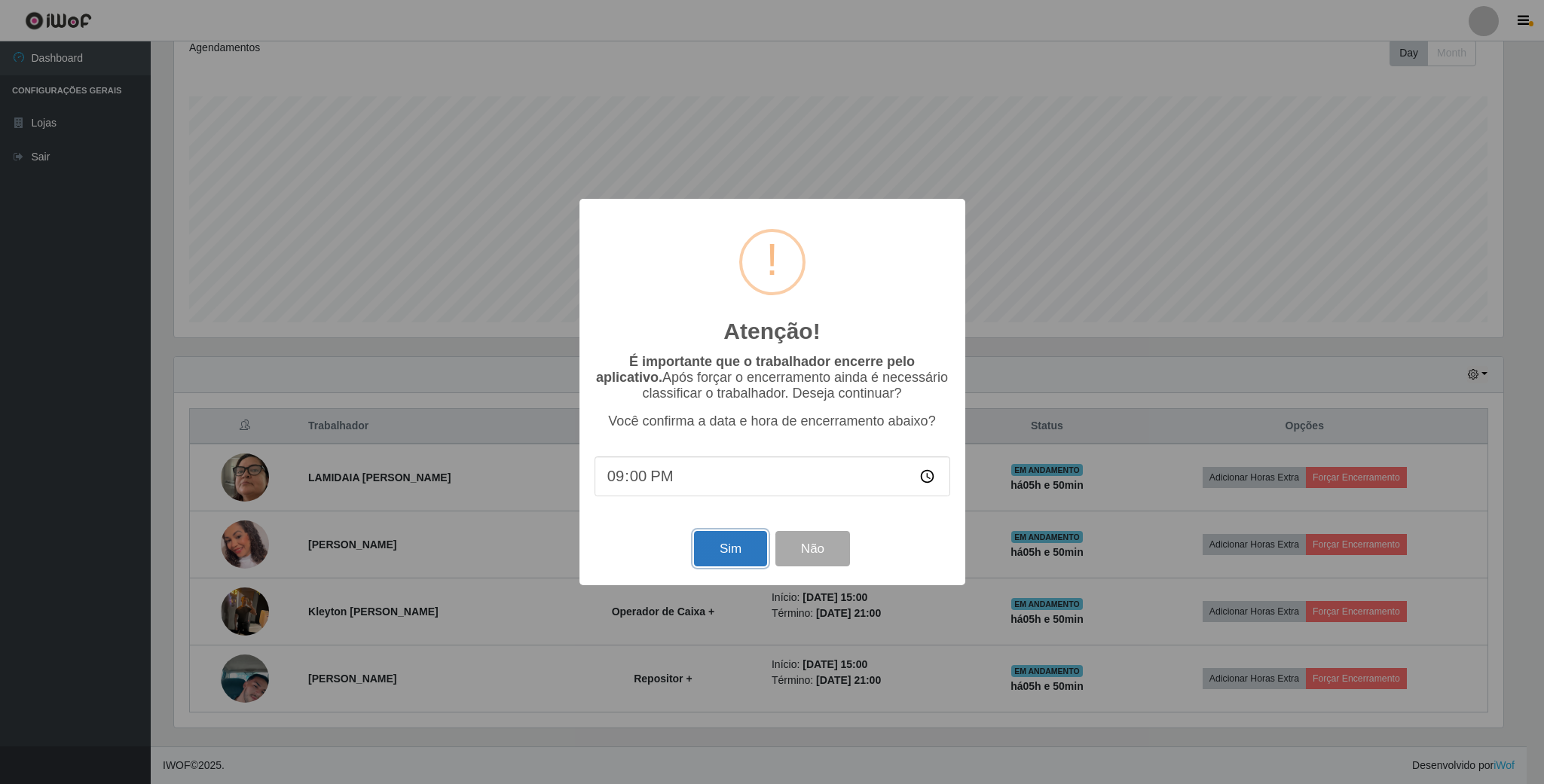
click at [712, 558] on button "Sim" at bounding box center [730, 549] width 73 height 35
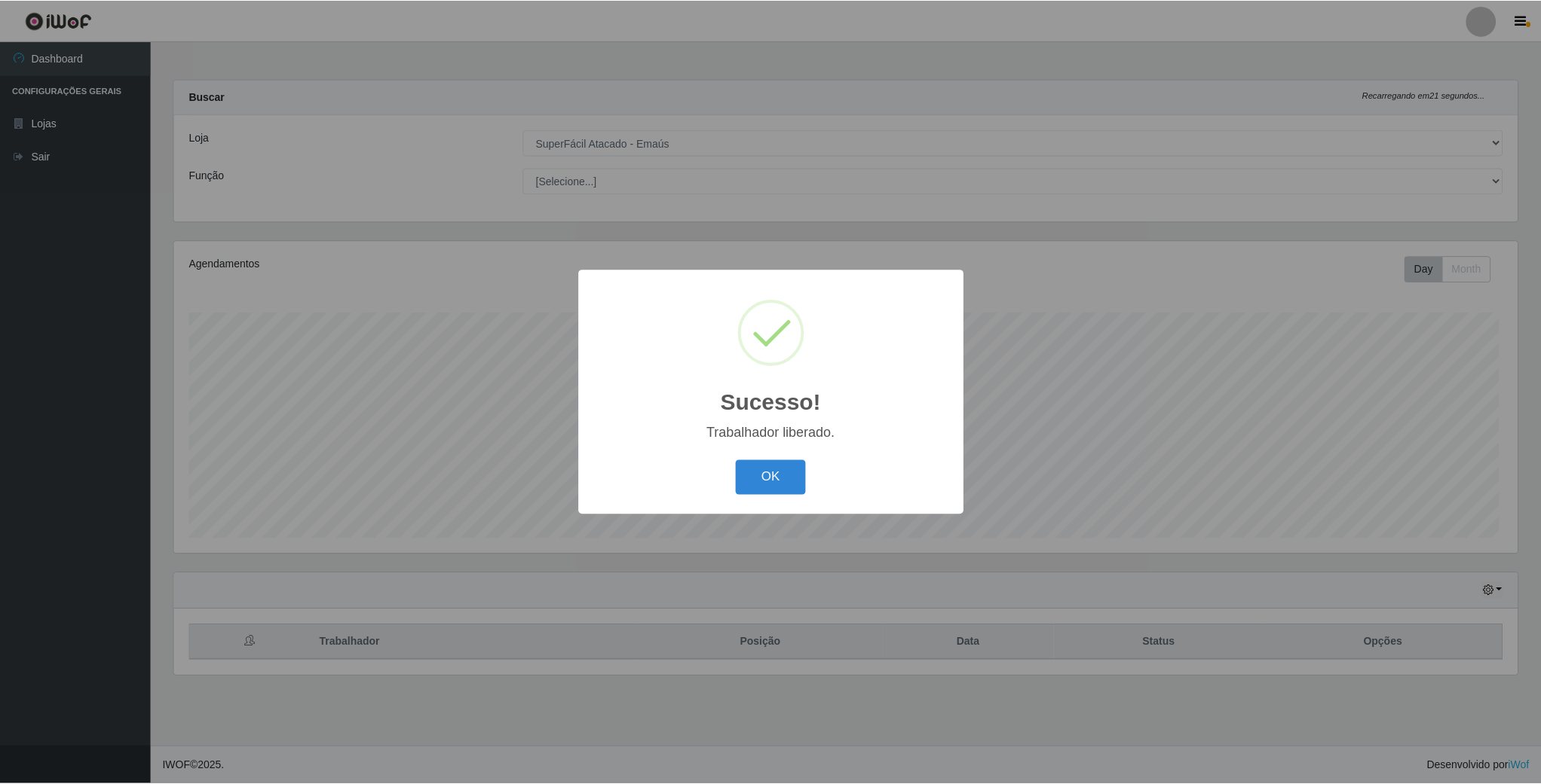
scroll to position [314, 1346]
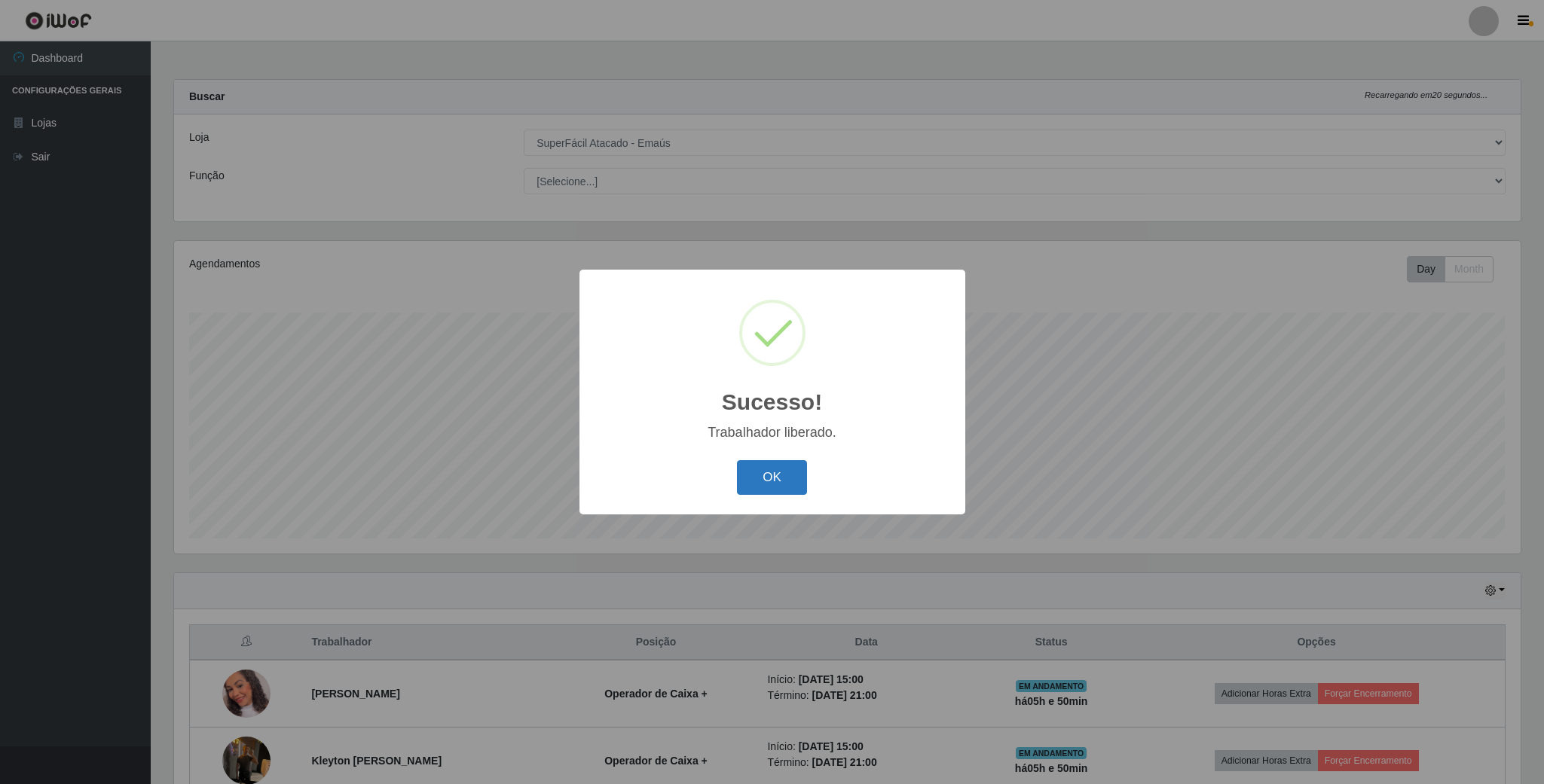
click at [764, 468] on button "OK" at bounding box center [772, 478] width 70 height 35
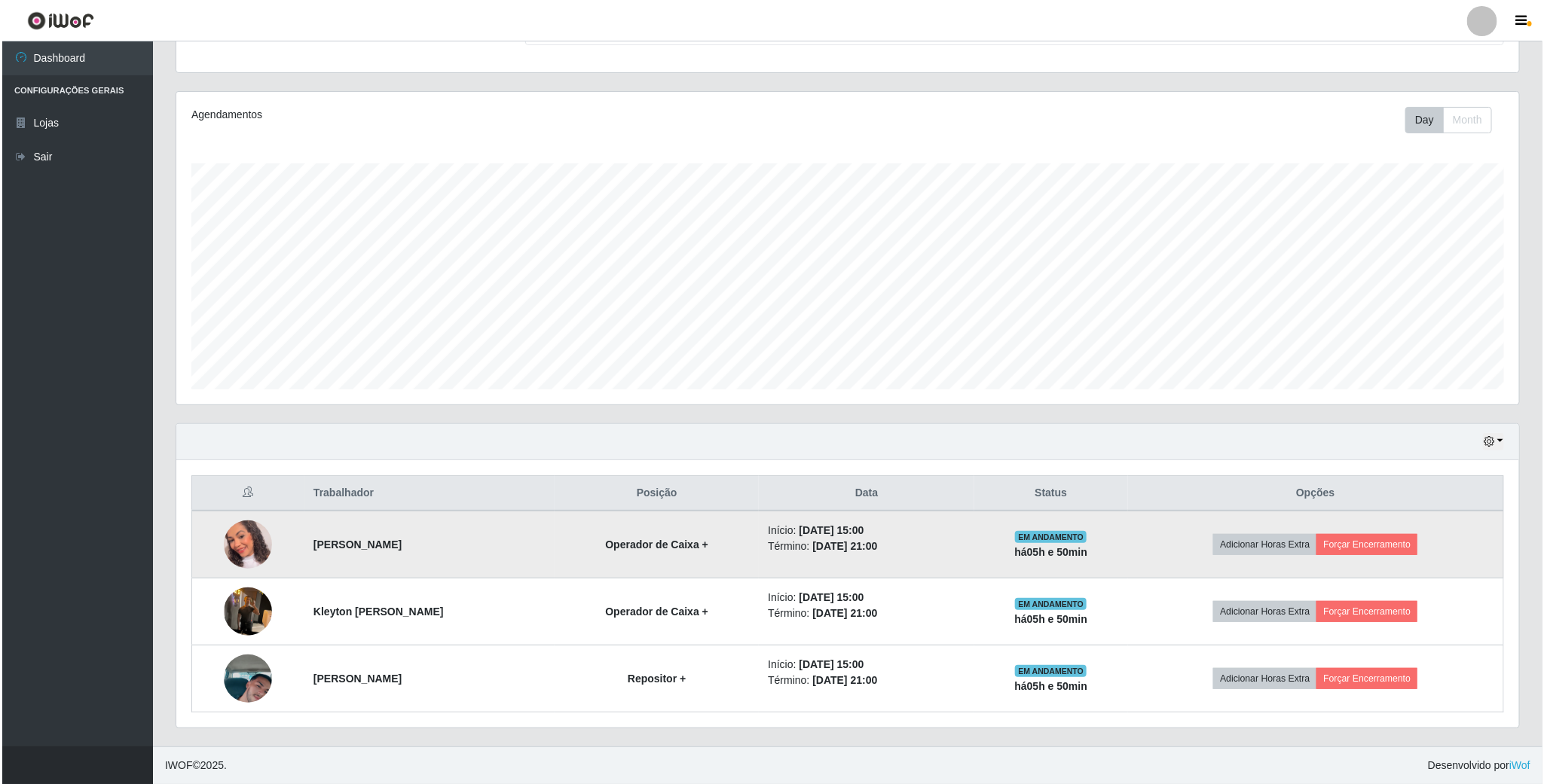
scroll to position [155, 0]
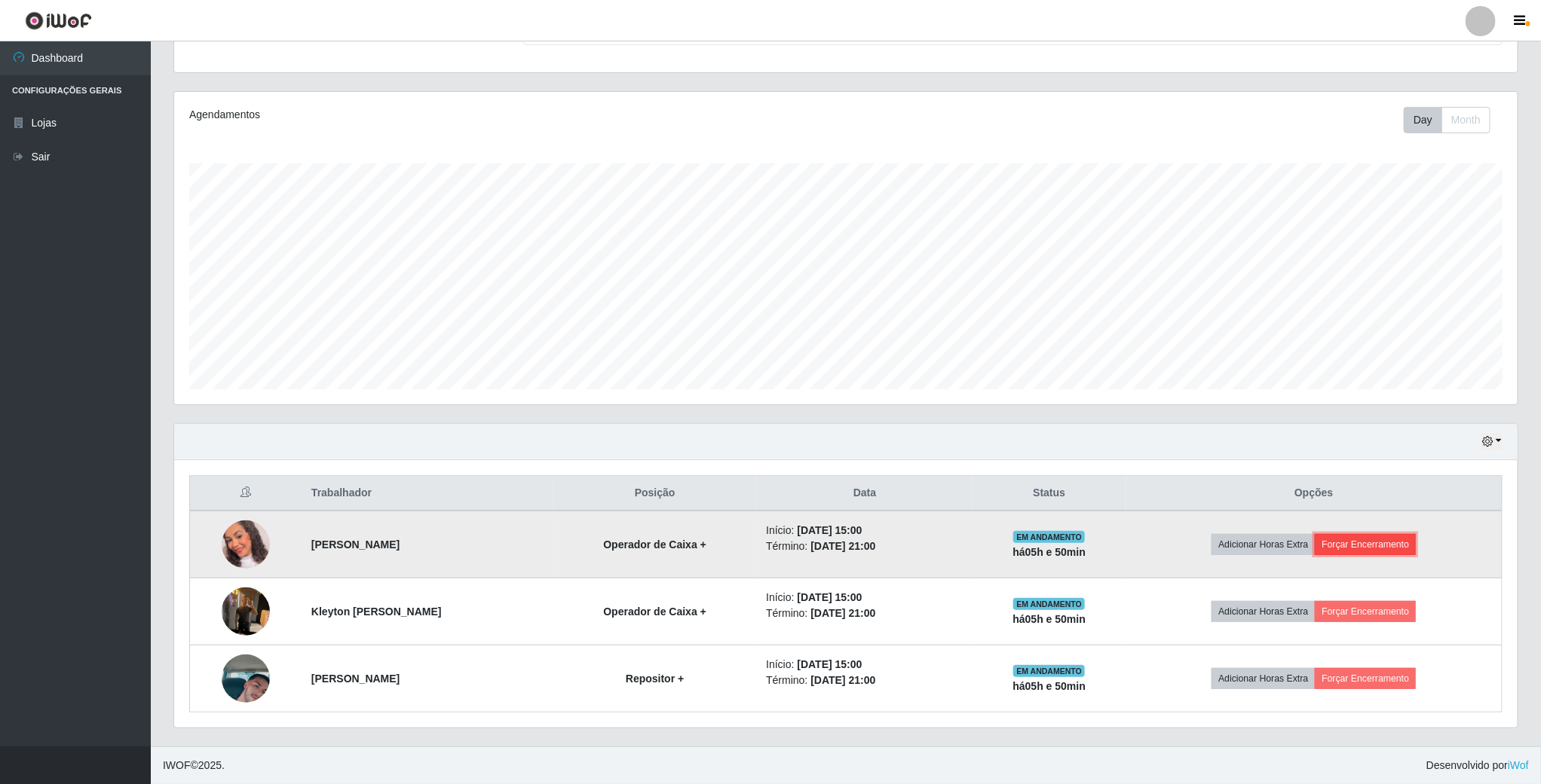
click at [1389, 538] on button "Forçar Encerramento" at bounding box center [1365, 544] width 101 height 21
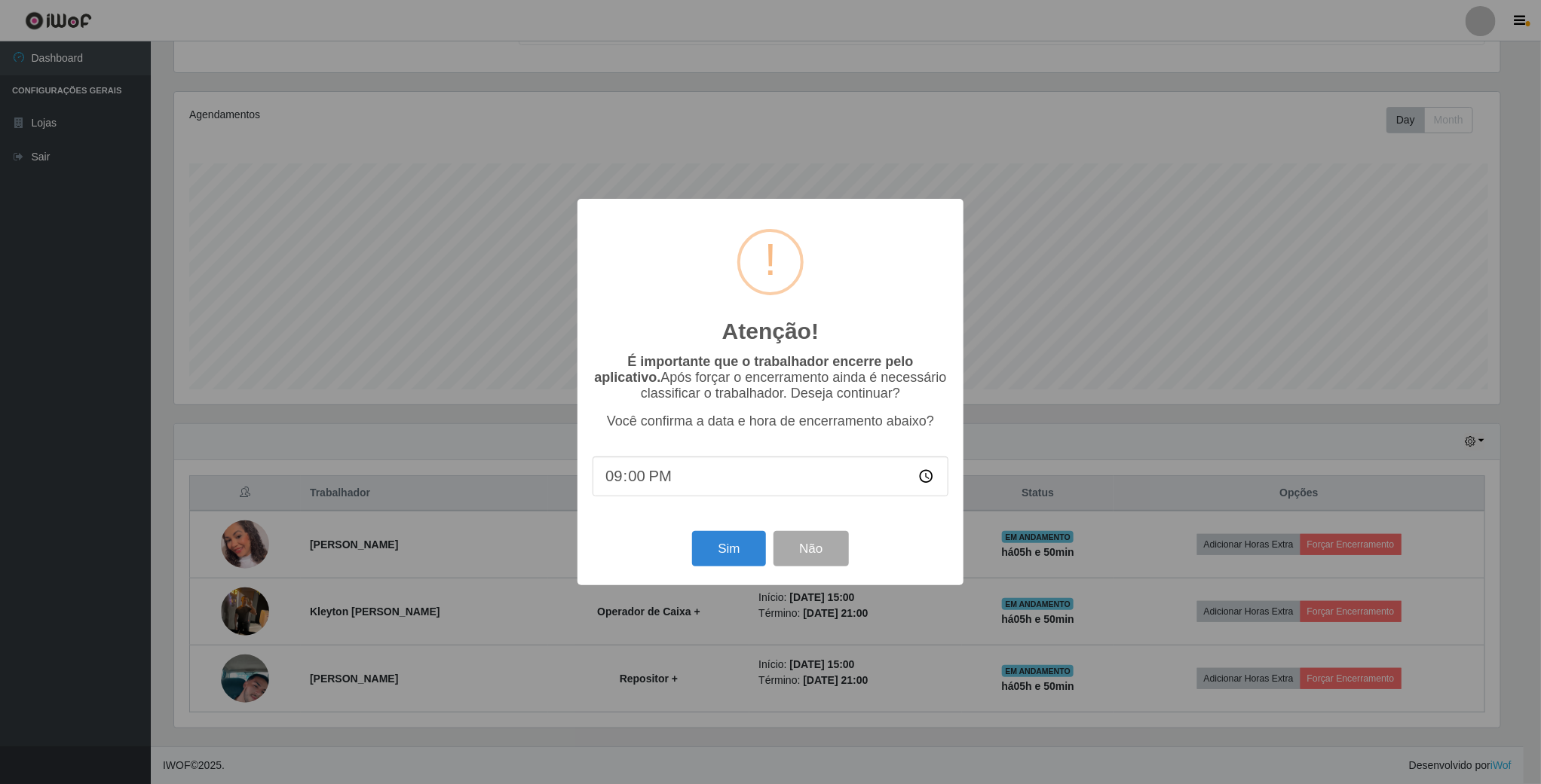
scroll to position [314, 1330]
click at [733, 557] on button "Sim" at bounding box center [731, 549] width 73 height 35
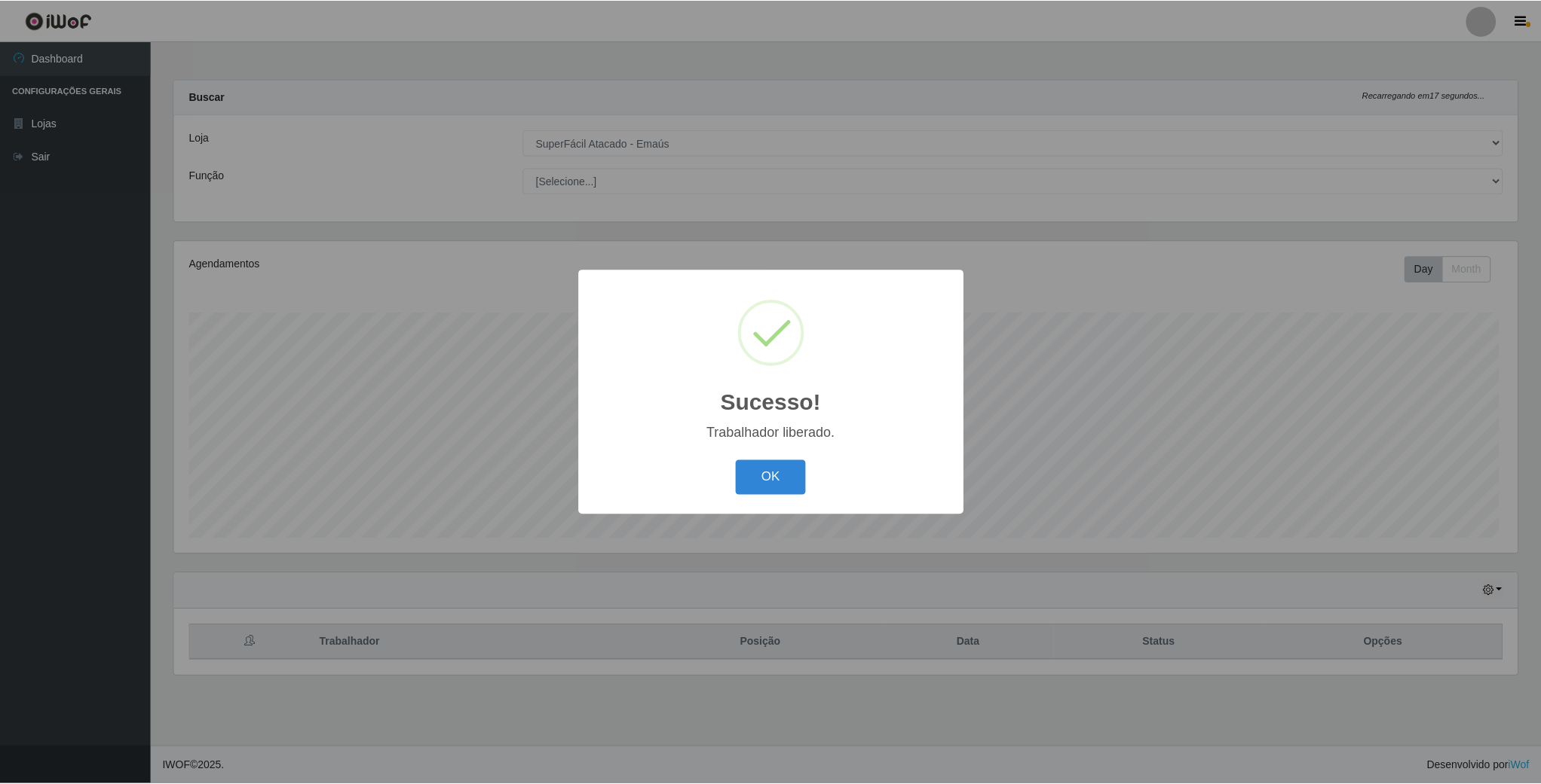
scroll to position [314, 1346]
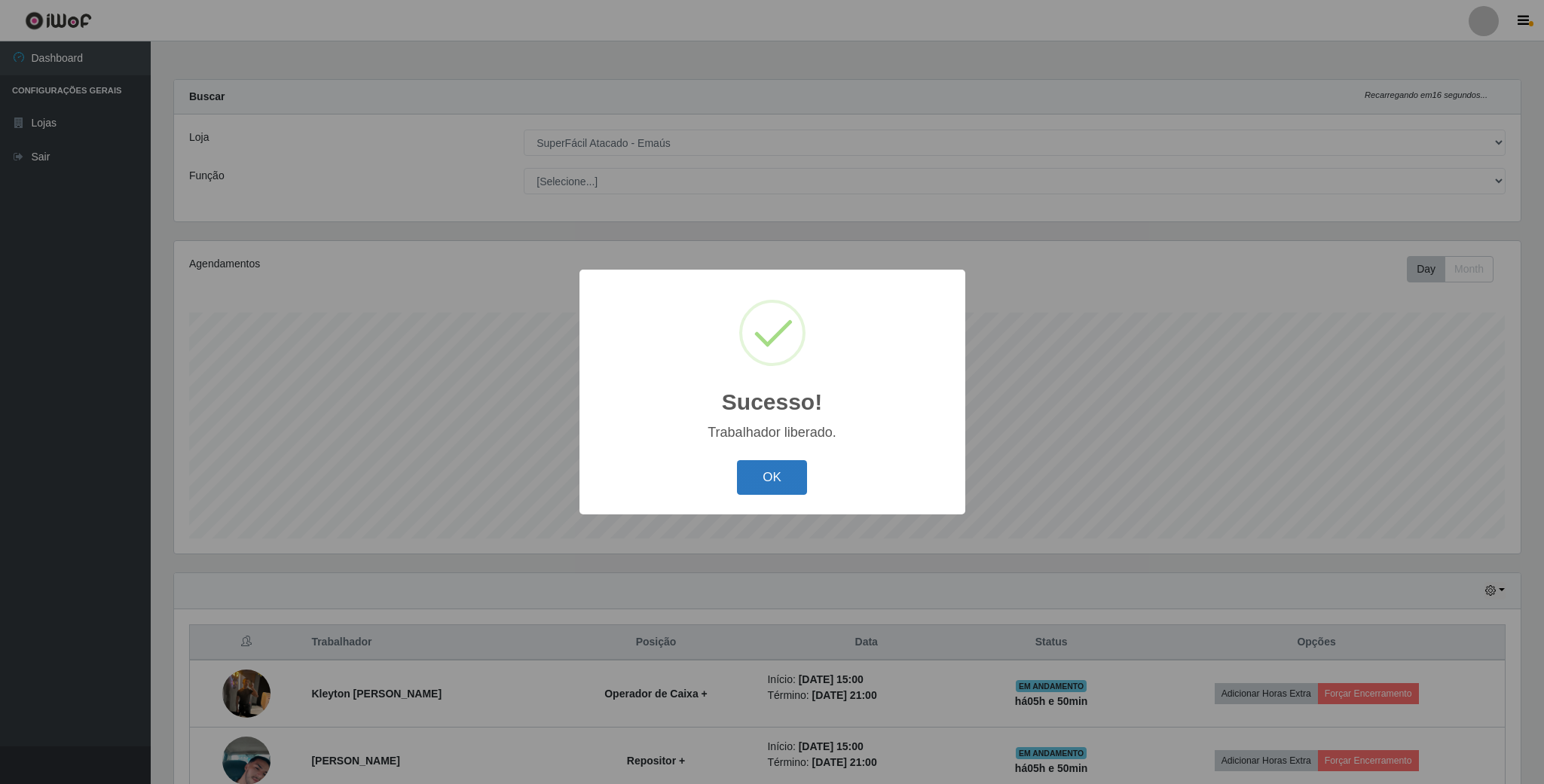
click at [764, 488] on button "OK" at bounding box center [772, 478] width 70 height 35
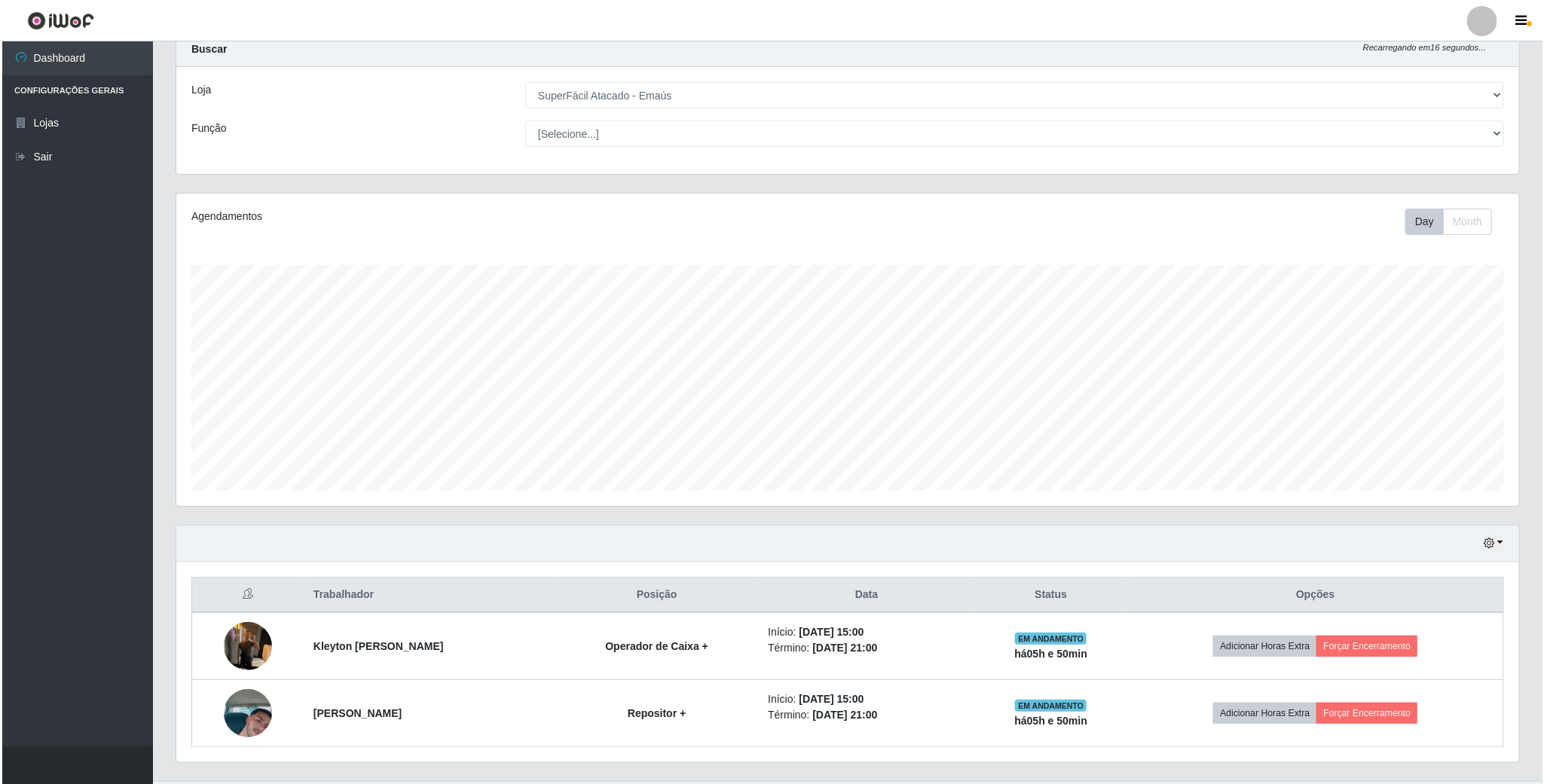
scroll to position [87, 0]
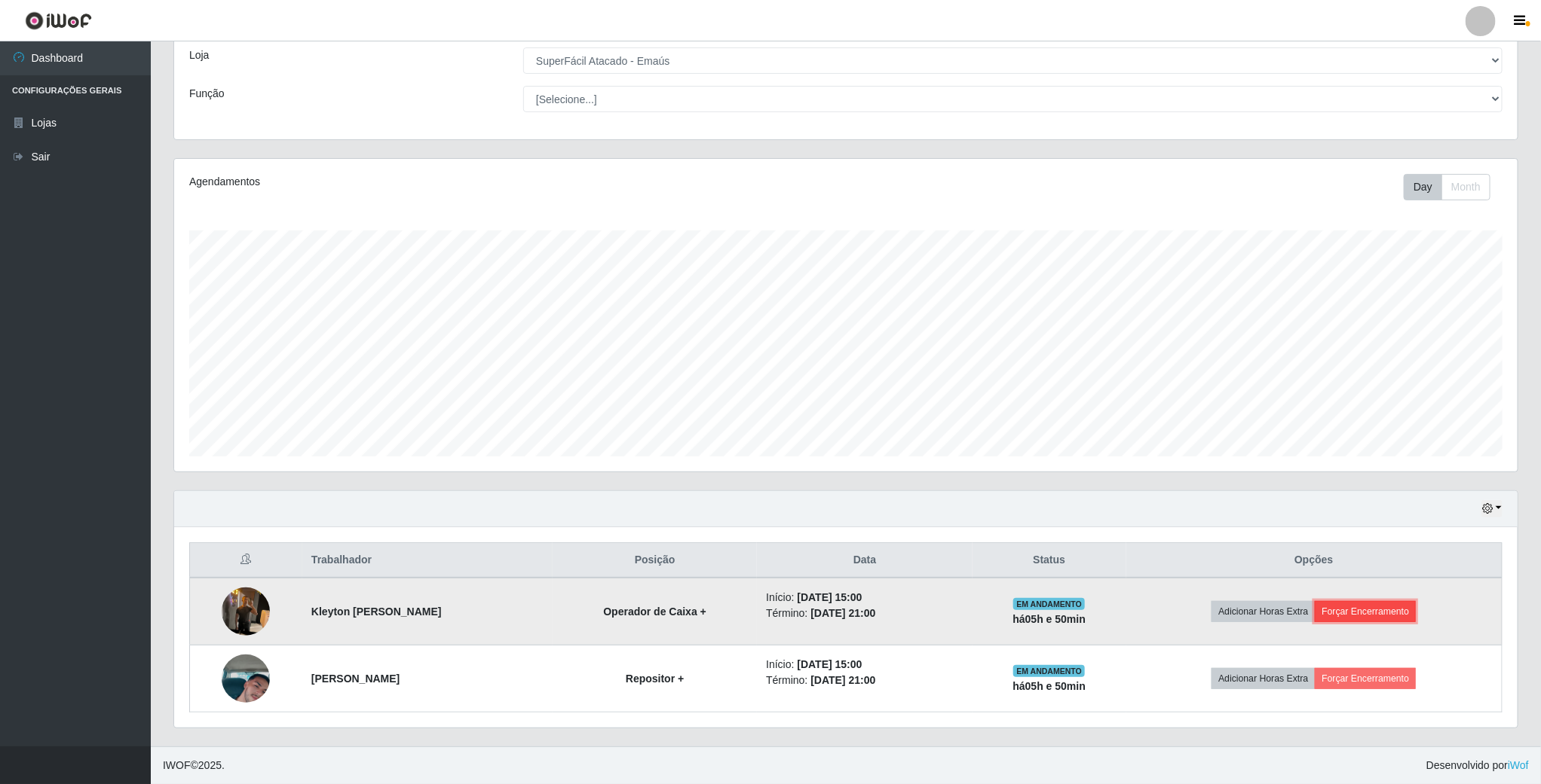
click at [1355, 610] on button "Forçar Encerramento" at bounding box center [1365, 612] width 101 height 21
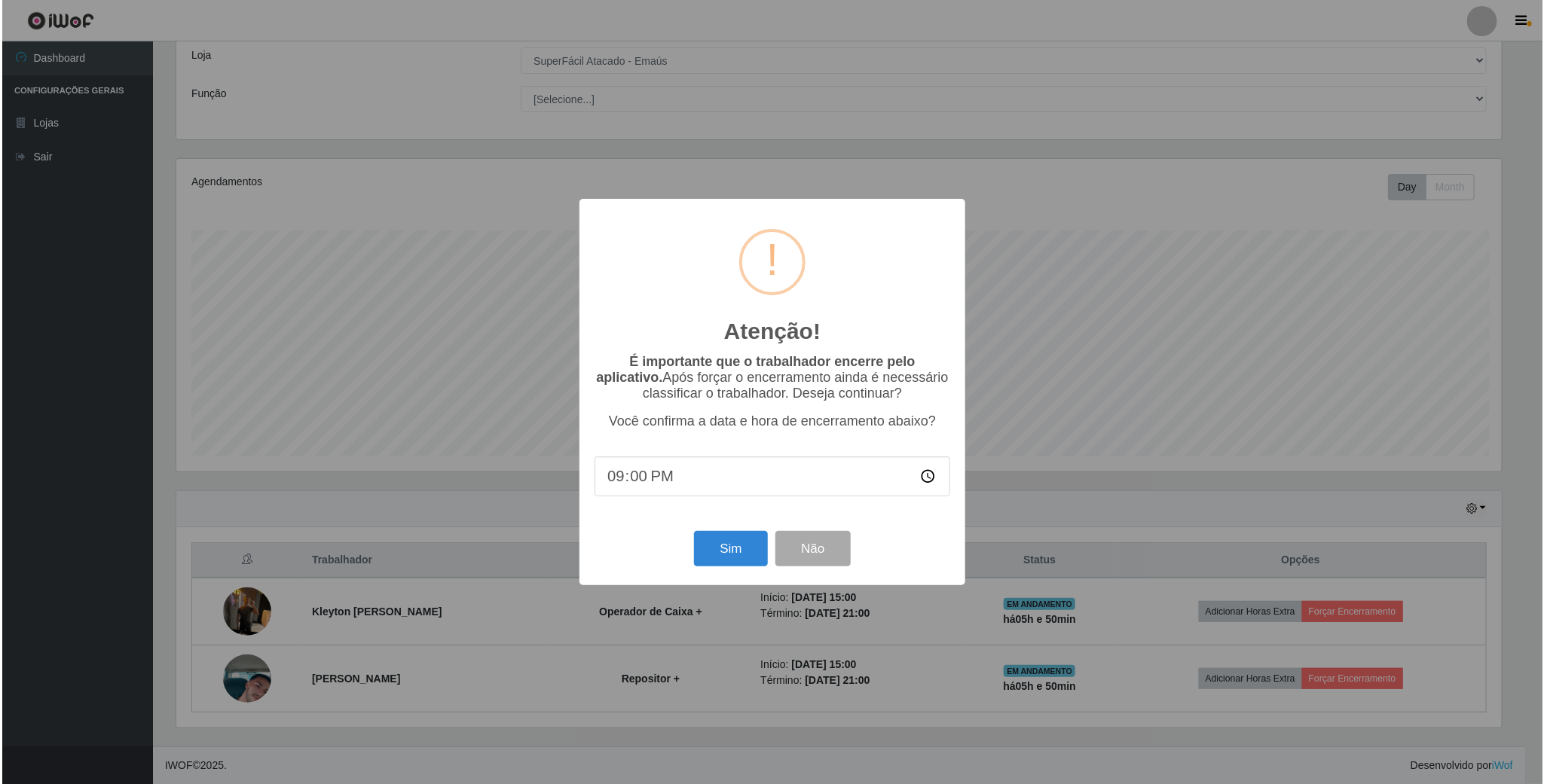
scroll to position [0, 0]
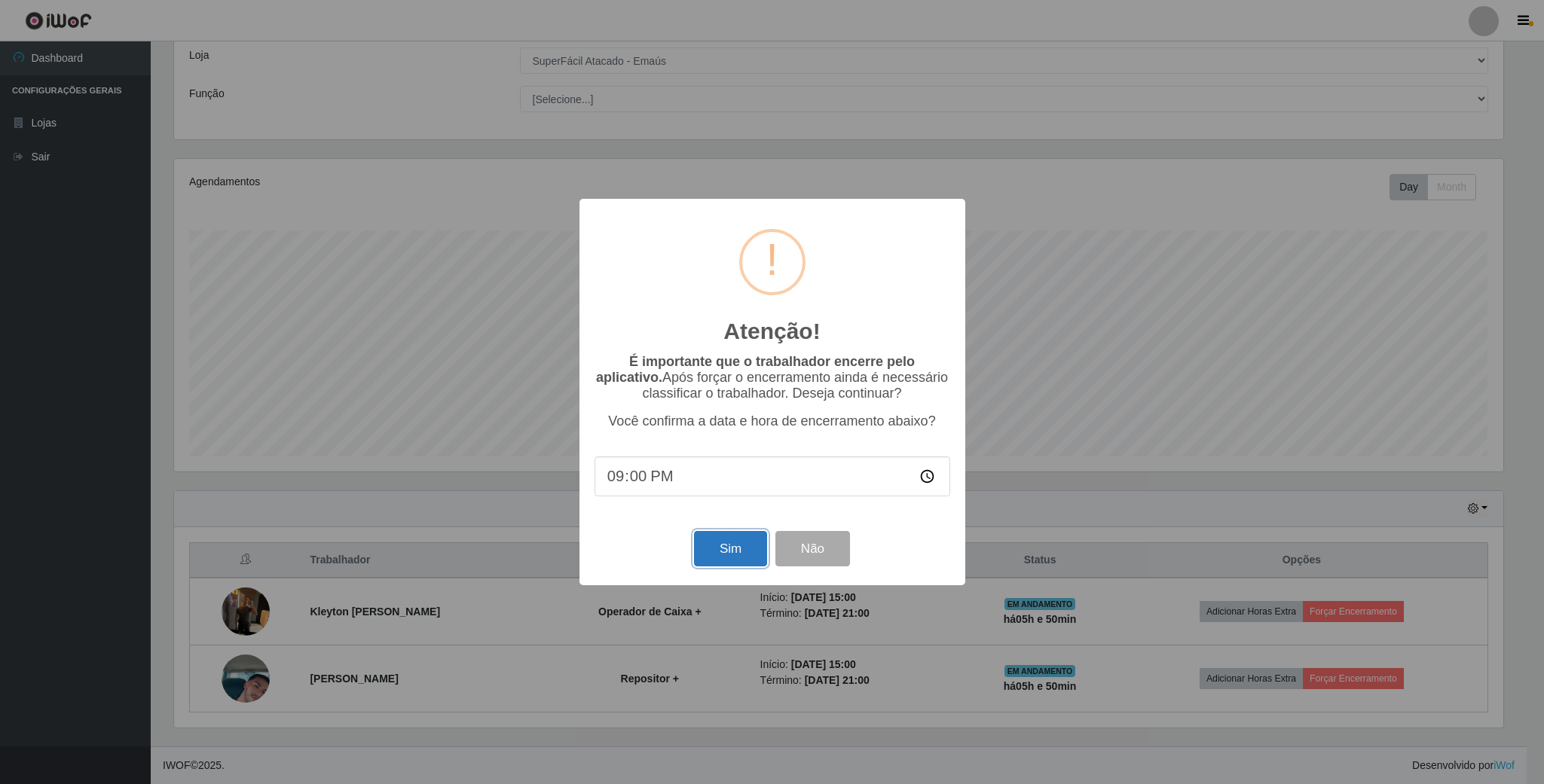
click at [705, 552] on button "Sim" at bounding box center [730, 549] width 73 height 35
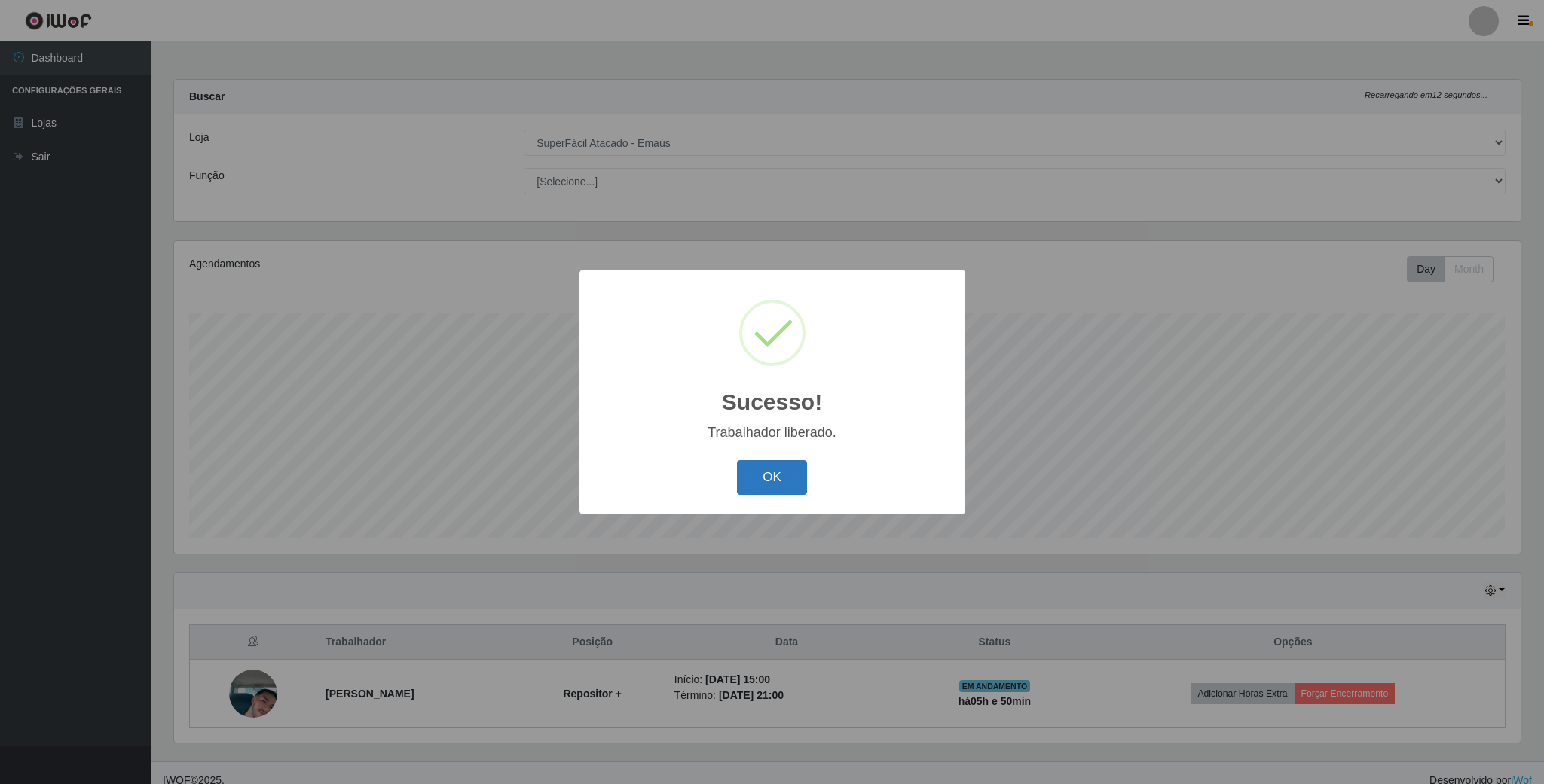
click at [789, 470] on button "OK" at bounding box center [772, 478] width 70 height 35
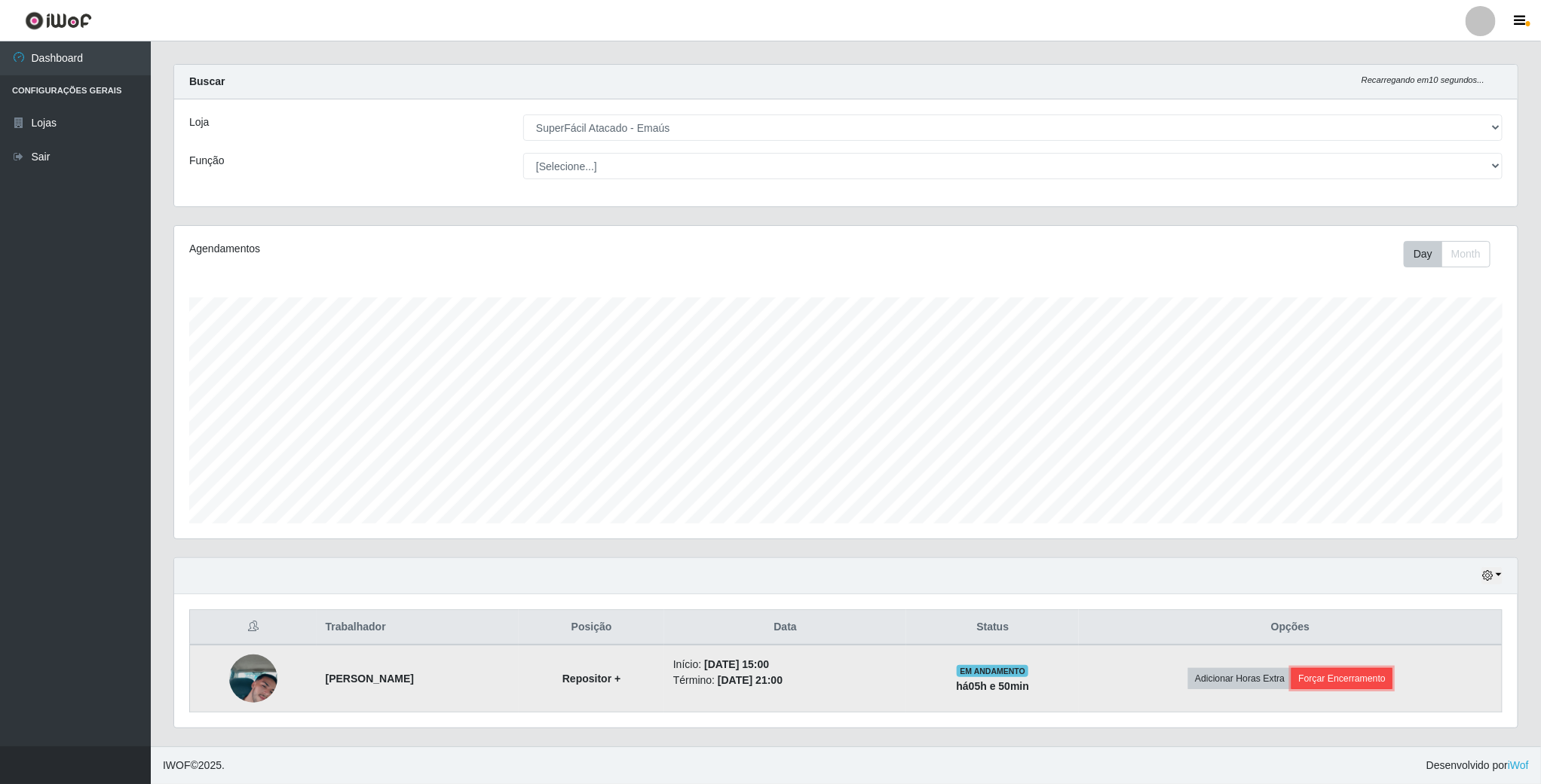
click at [1350, 680] on button "Forçar Encerramento" at bounding box center [1341, 678] width 101 height 21
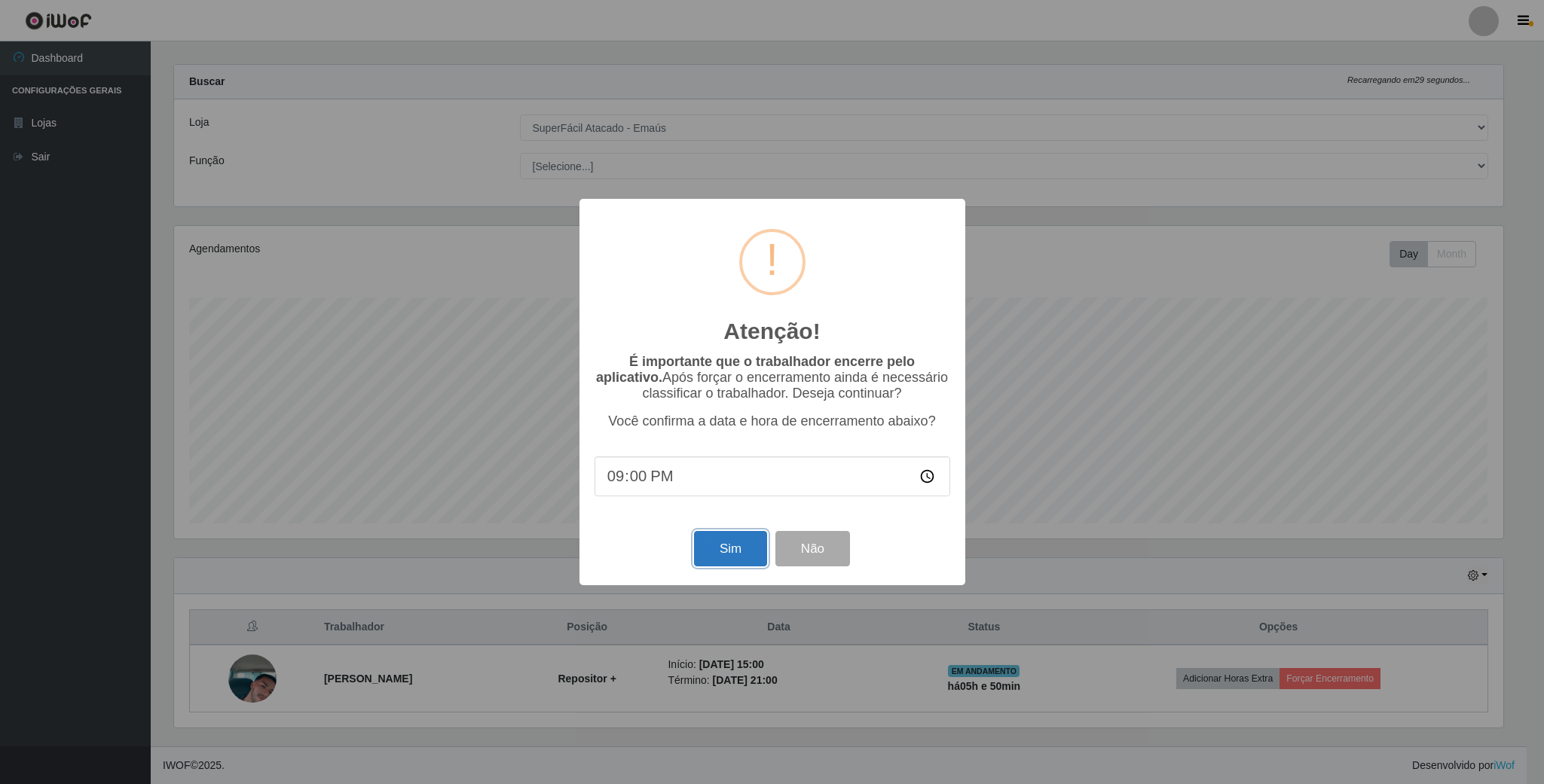
click at [742, 549] on button "Sim" at bounding box center [730, 549] width 73 height 35
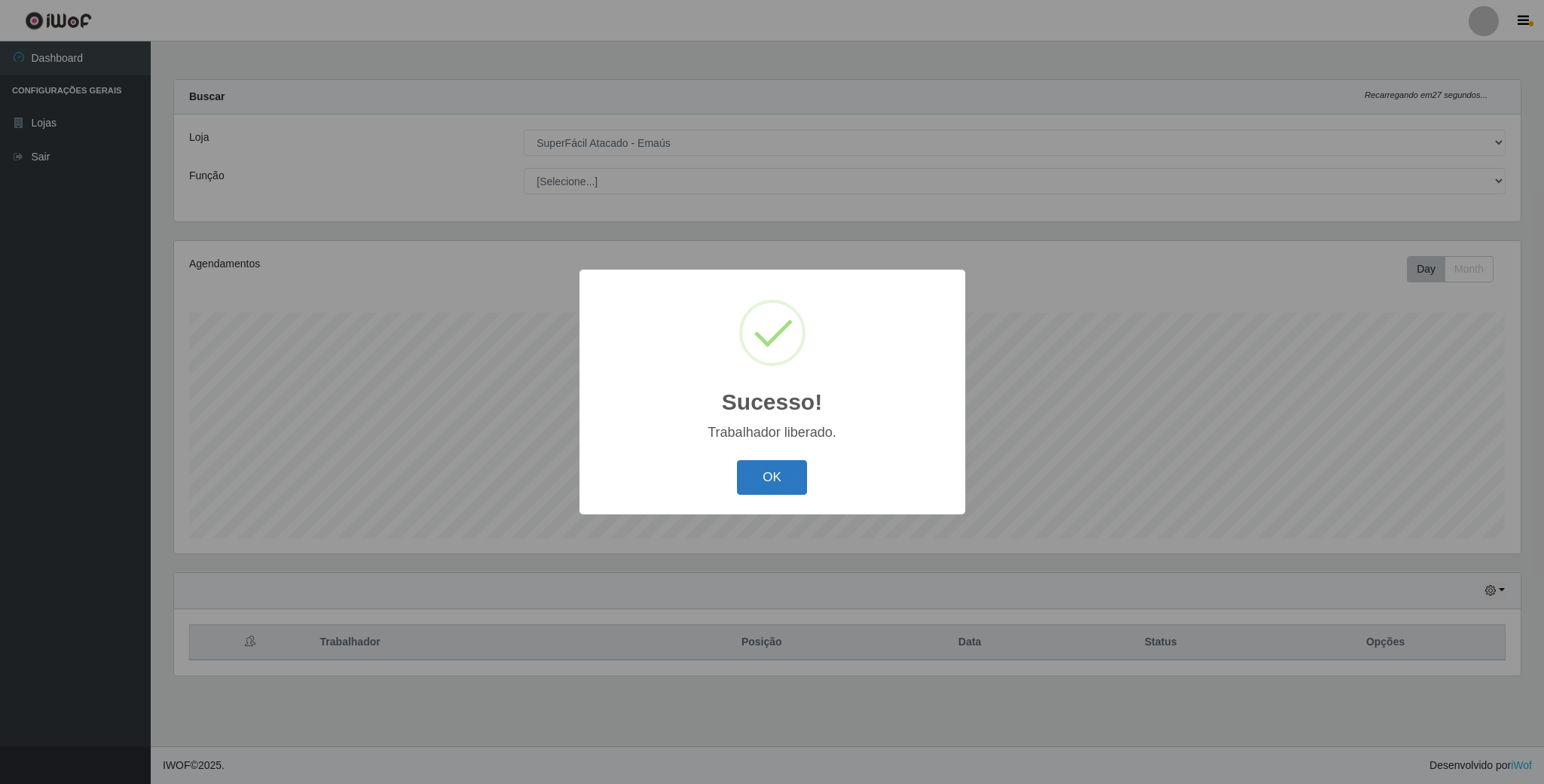
click at [762, 467] on button "OK" at bounding box center [772, 478] width 70 height 35
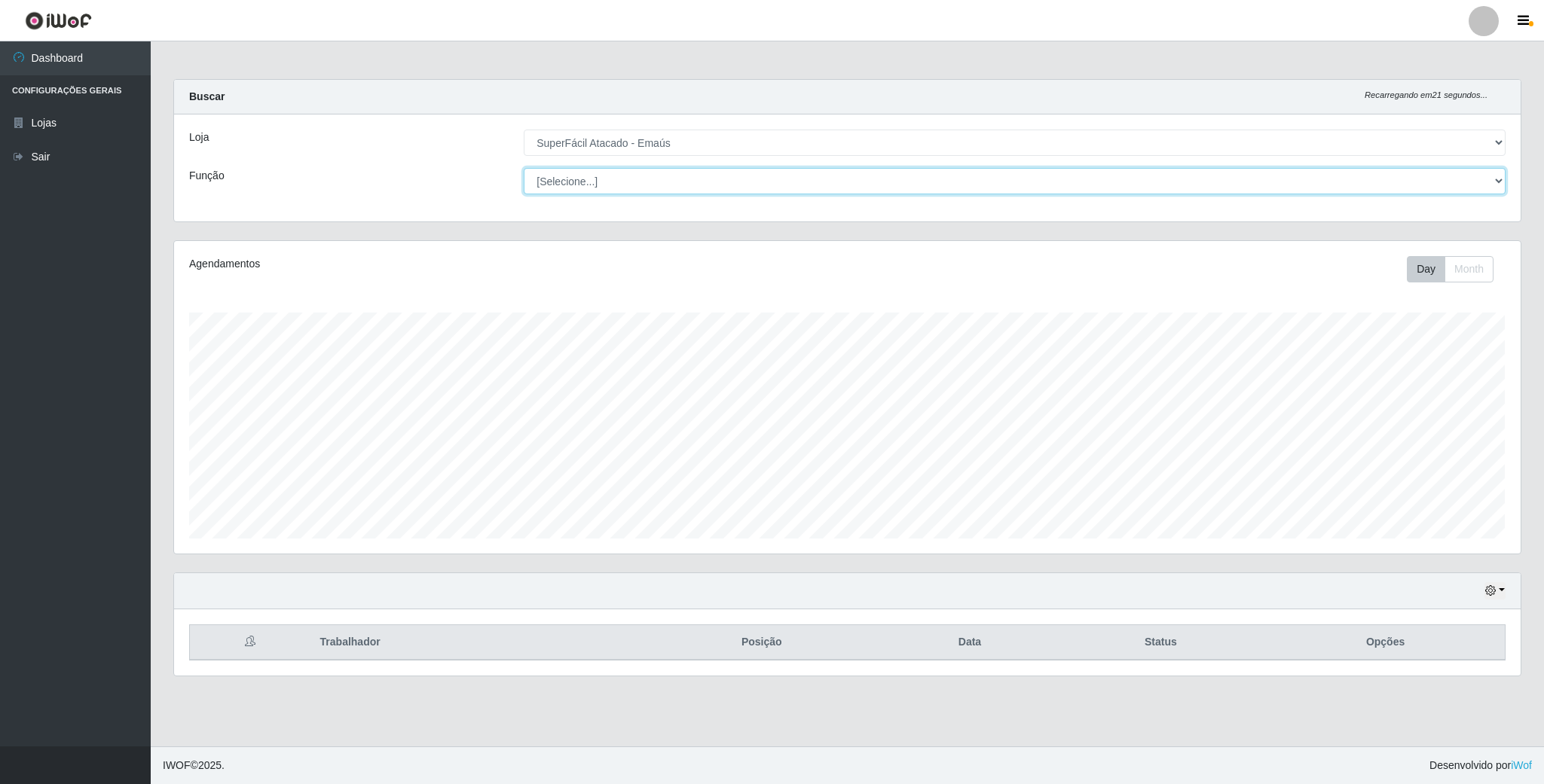
click at [1484, 180] on select "[Selecione...] Auxiliar de Estacionamento Auxiliar de Estacionamento + Auxiliar…" at bounding box center [1015, 181] width 982 height 26
click at [1505, 133] on div "[Selecione...] SuperFácil Atacado - Emaús" at bounding box center [1014, 143] width 1004 height 26
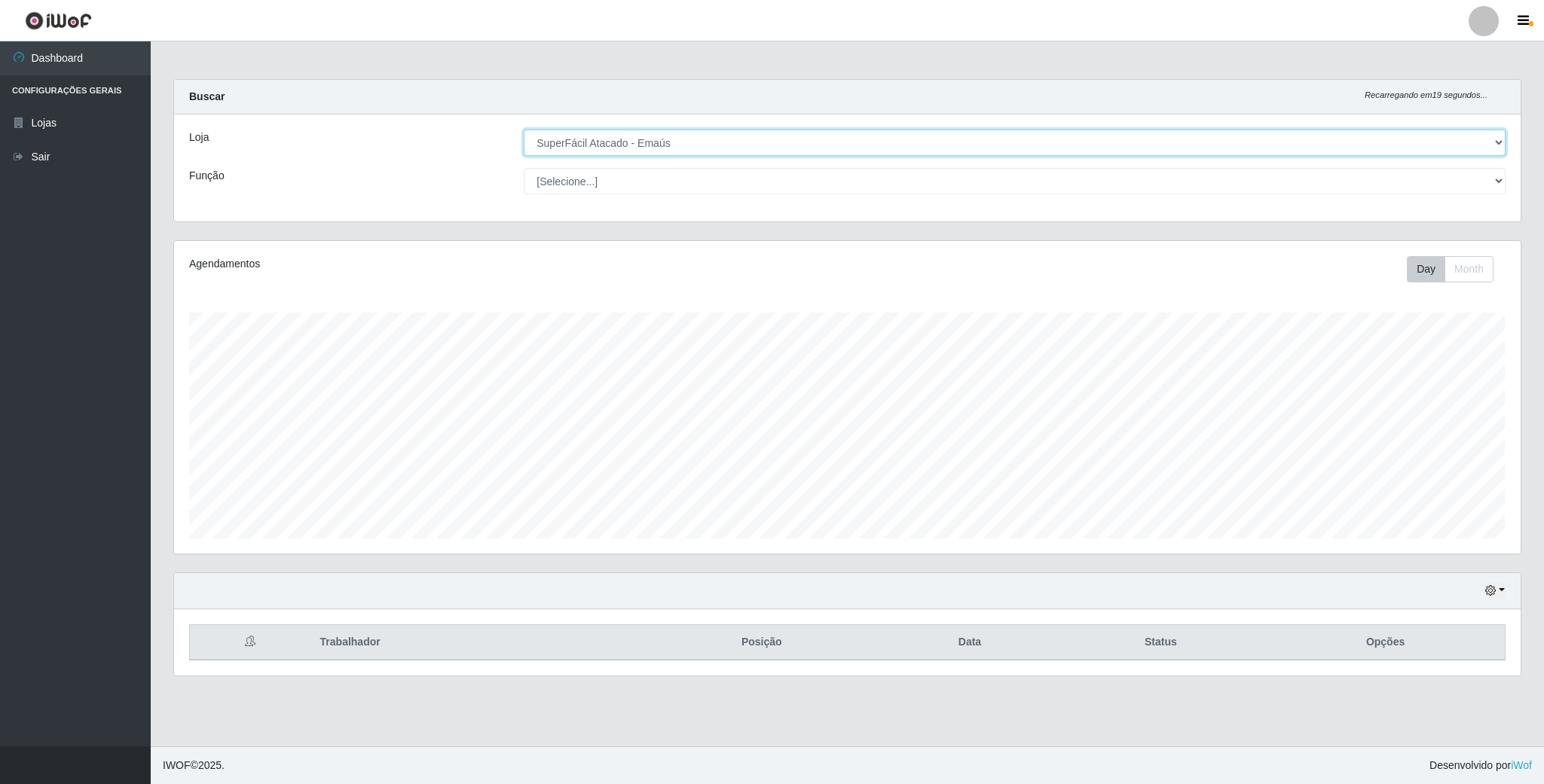
click at [1488, 138] on select "[Selecione...] SuperFácil Atacado - Emaús" at bounding box center [1015, 143] width 982 height 26
click at [524, 130] on select "[Selecione...] SuperFácil Atacado - Emaús" at bounding box center [1015, 143] width 982 height 26
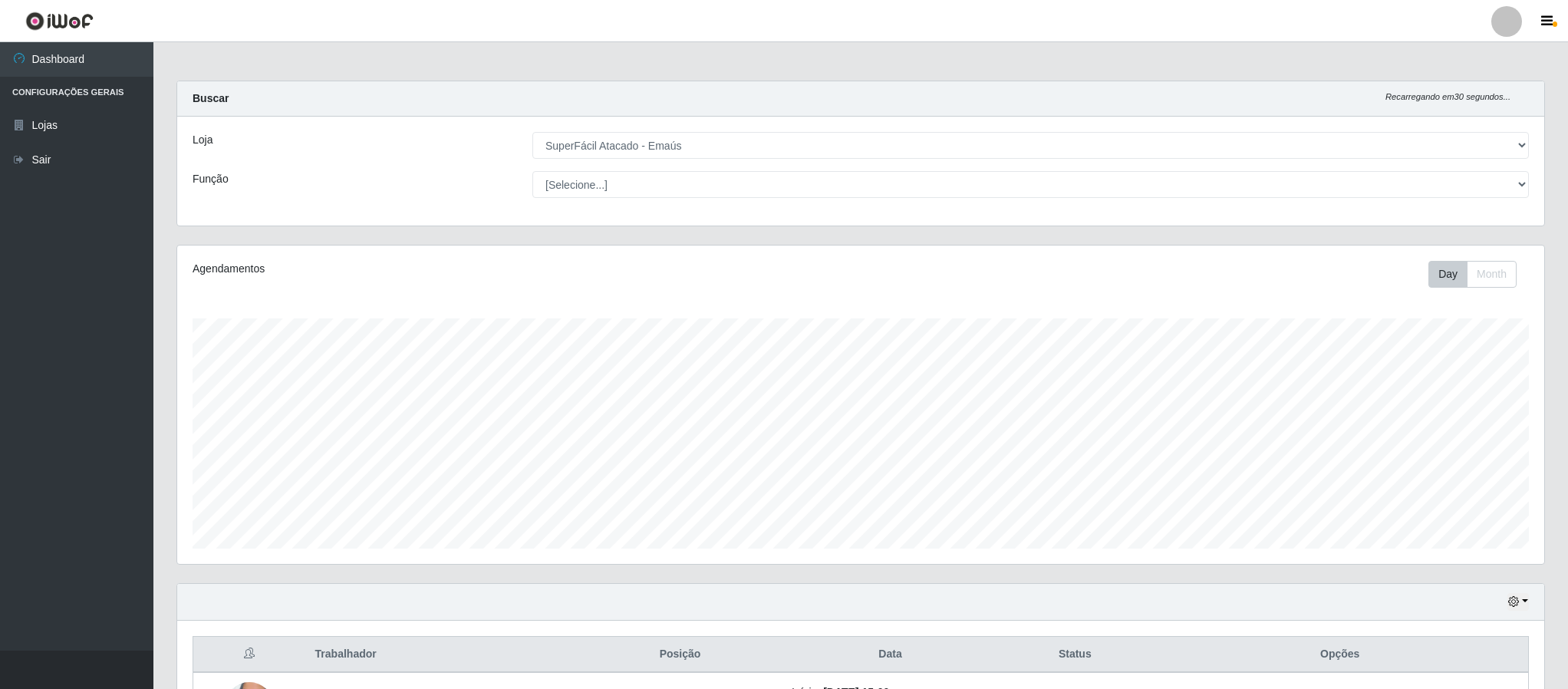
select select "407"
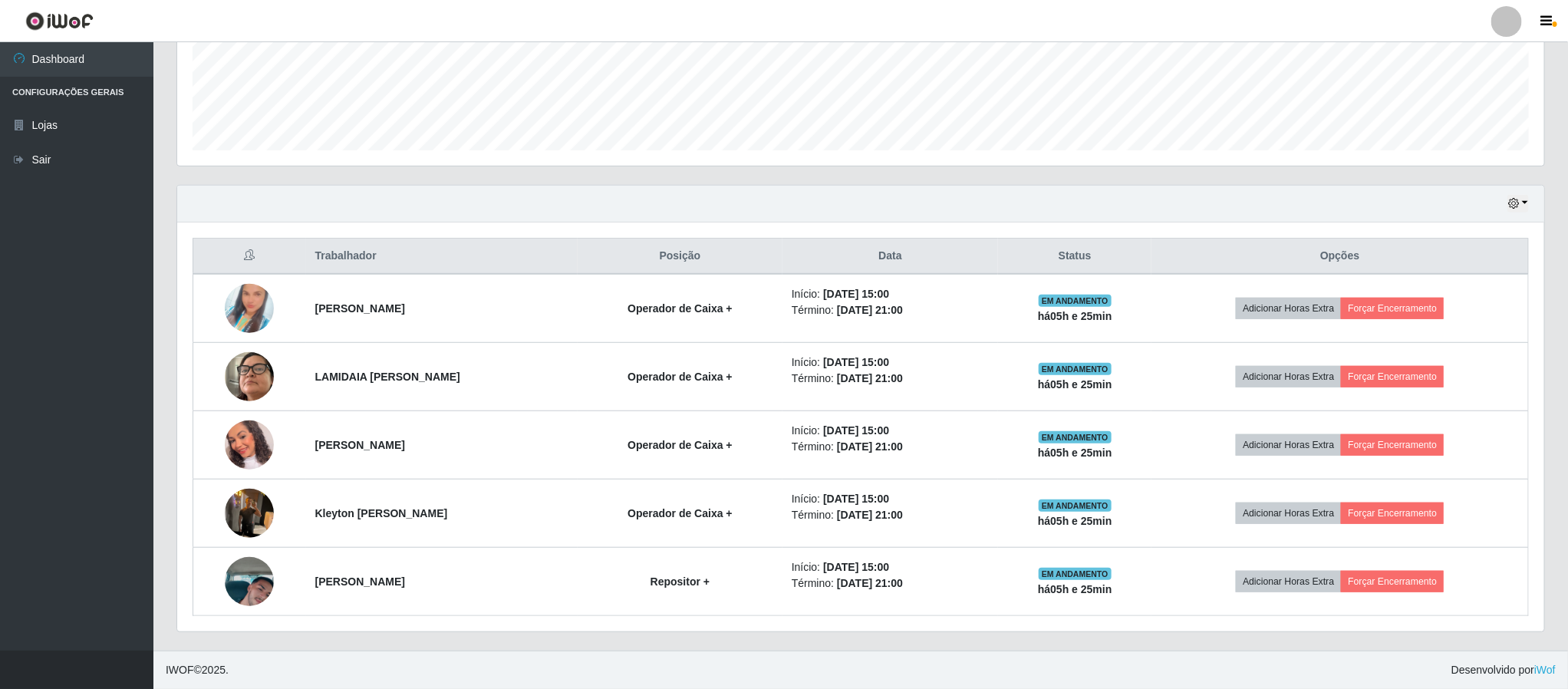
scroll to position [320, 1365]
